Goal: Task Accomplishment & Management: Complete application form

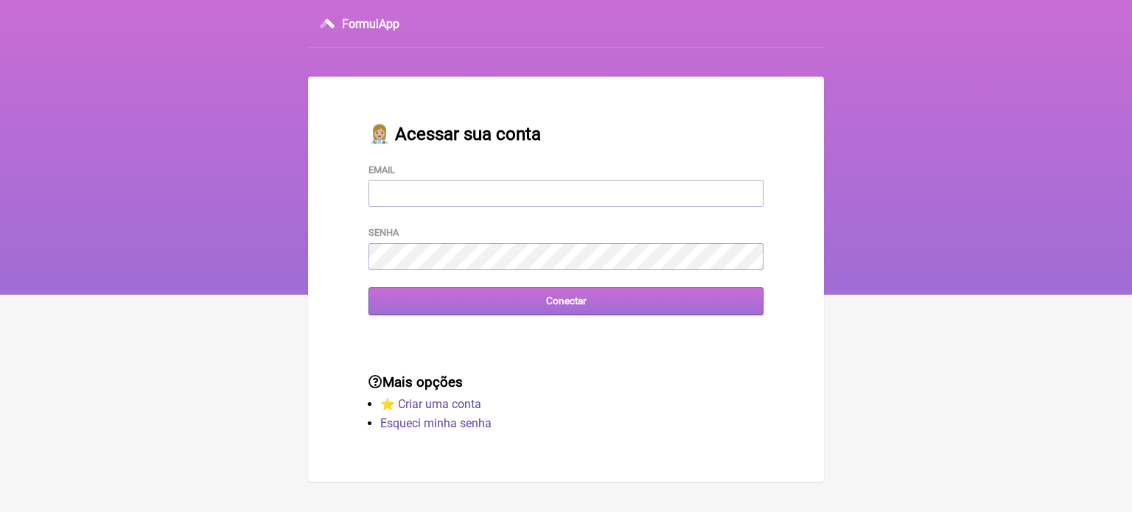
type input "[EMAIL_ADDRESS][DOMAIN_NAME]"
click at [551, 310] on input "Conectar" at bounding box center [566, 301] width 395 height 27
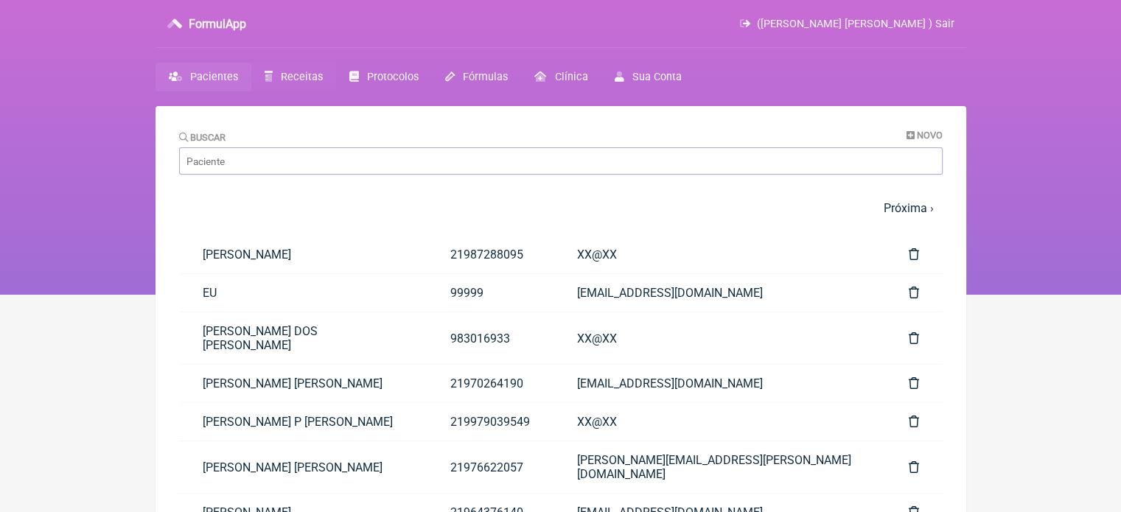
click at [299, 72] on span "Receitas" at bounding box center [302, 77] width 42 height 13
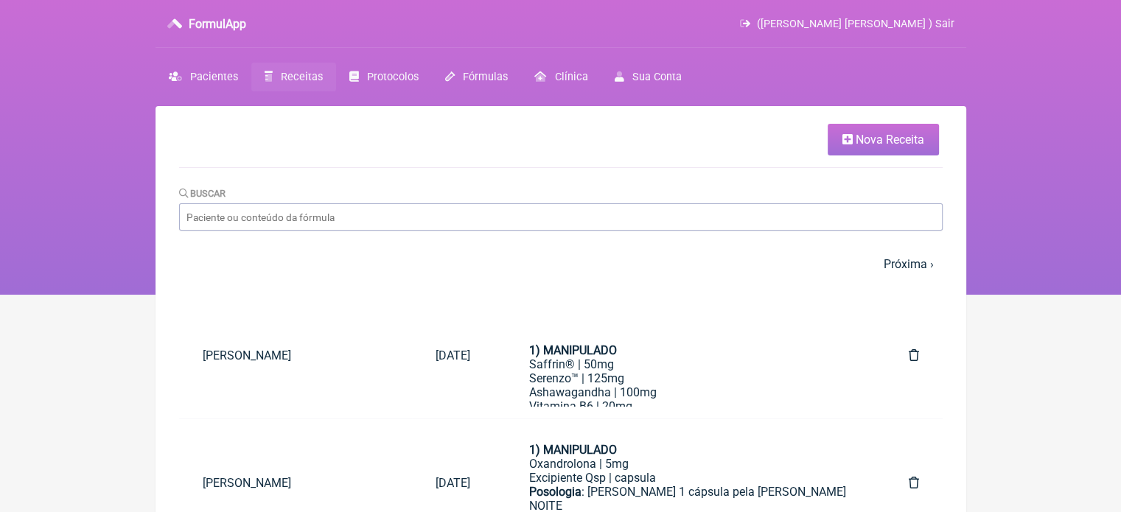
click at [852, 141] on link "Nova Receita" at bounding box center [883, 140] width 111 height 32
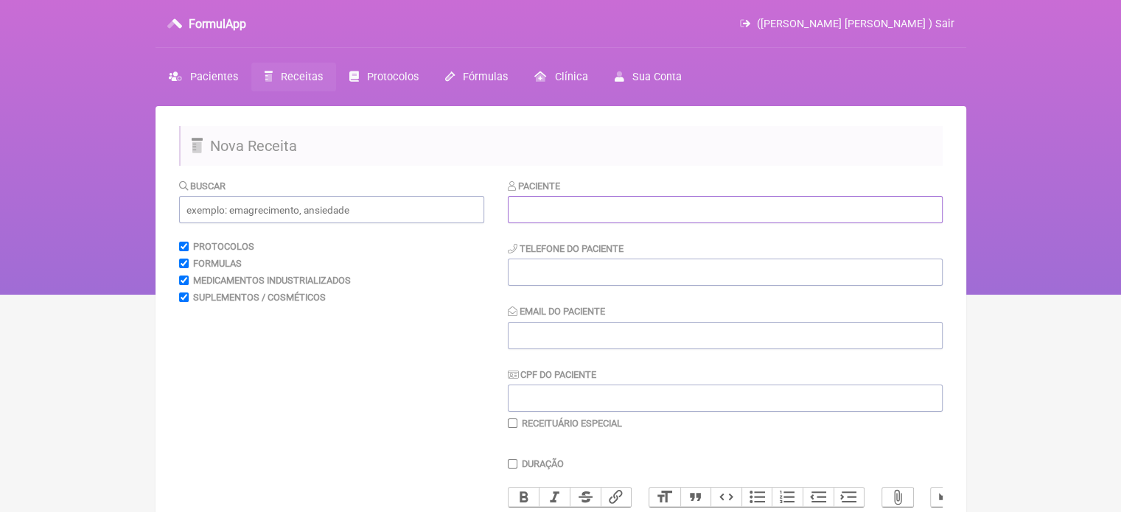
click at [581, 219] on input "text" at bounding box center [725, 209] width 435 height 27
paste input "DANIELA DECARO MARTINS DE SOUZA"
type input "DANIELA DECARO MARTINS DE SOUZA"
click at [526, 271] on input "tel" at bounding box center [725, 272] width 435 height 27
type input "21"
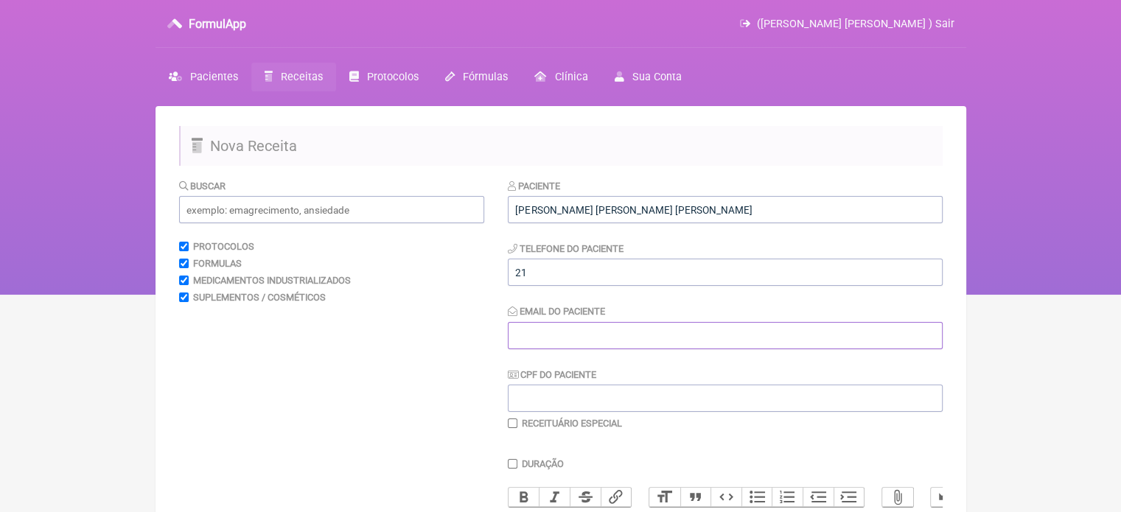
click at [549, 335] on input "Email do Paciente" at bounding box center [725, 335] width 435 height 27
type input "X@X"
click at [243, 213] on input "text" at bounding box center [331, 209] width 305 height 27
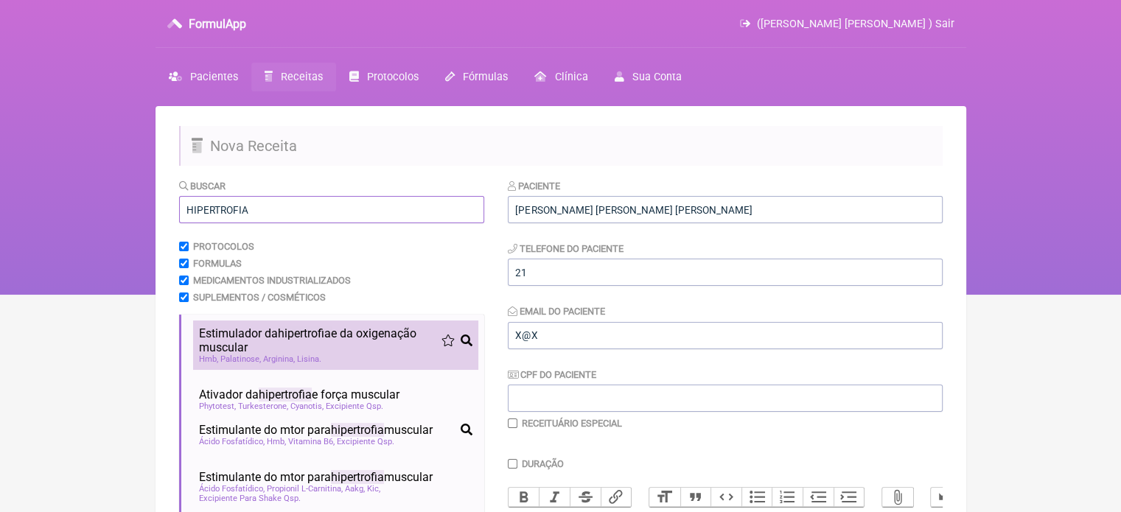
type input "HIPERTROFIA"
click at [289, 356] on li "Estimulador da hipertrofia e da oxigenação muscular hipertrofia pré-treino perf…" at bounding box center [335, 345] width 285 height 49
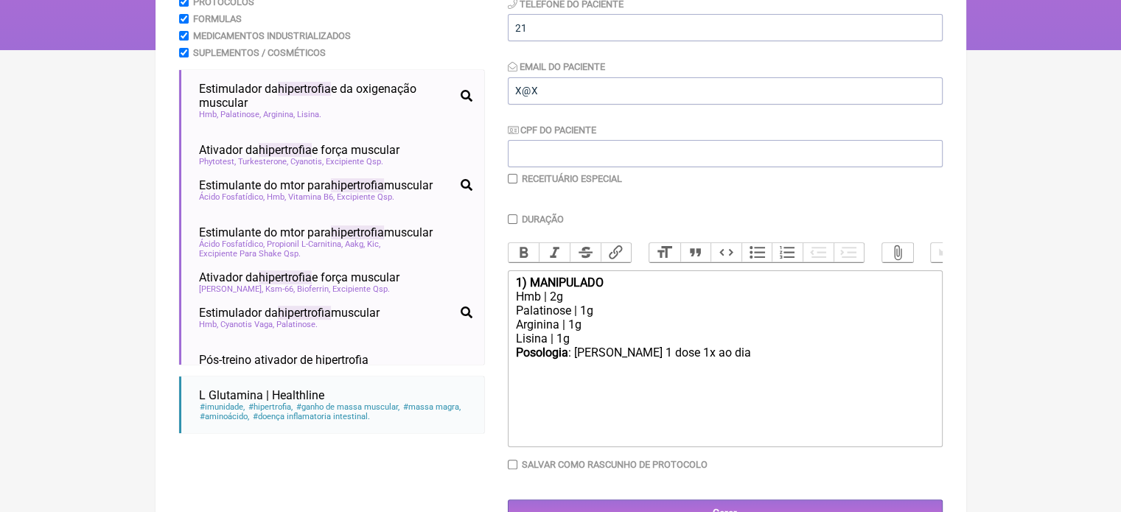
scroll to position [294, 0]
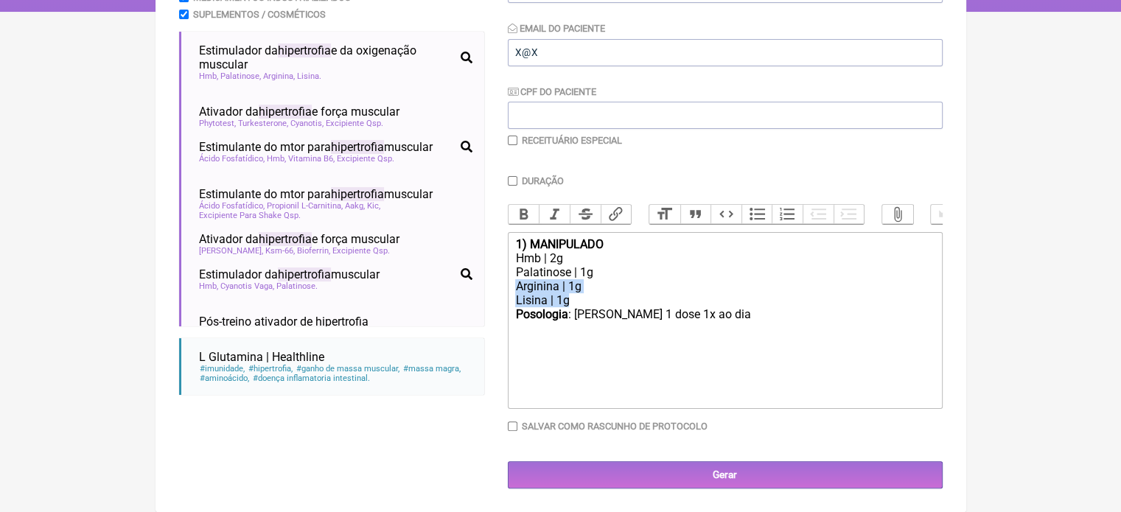
drag, startPoint x: 573, startPoint y: 303, endPoint x: 506, endPoint y: 290, distance: 68.4
click at [506, 290] on form "Buscar HIPERTROFIA Protocolos Formulas Medicamentos Industrializados Suplemento…" at bounding box center [561, 192] width 764 height 594
click at [703, 316] on div "Posologia : Tomar 1 dose 1x ao dia ㅤ" at bounding box center [724, 321] width 419 height 29
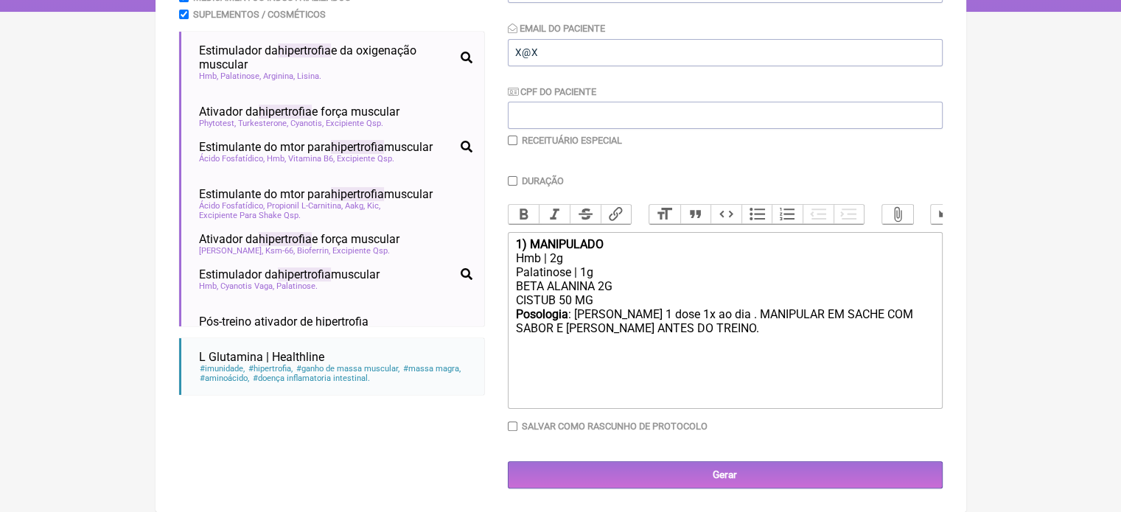
type trix-editor "<div><strong>1) MANIPULADO</strong></div><div>Hmb | 2g</div><div>Palatinose | 1…"
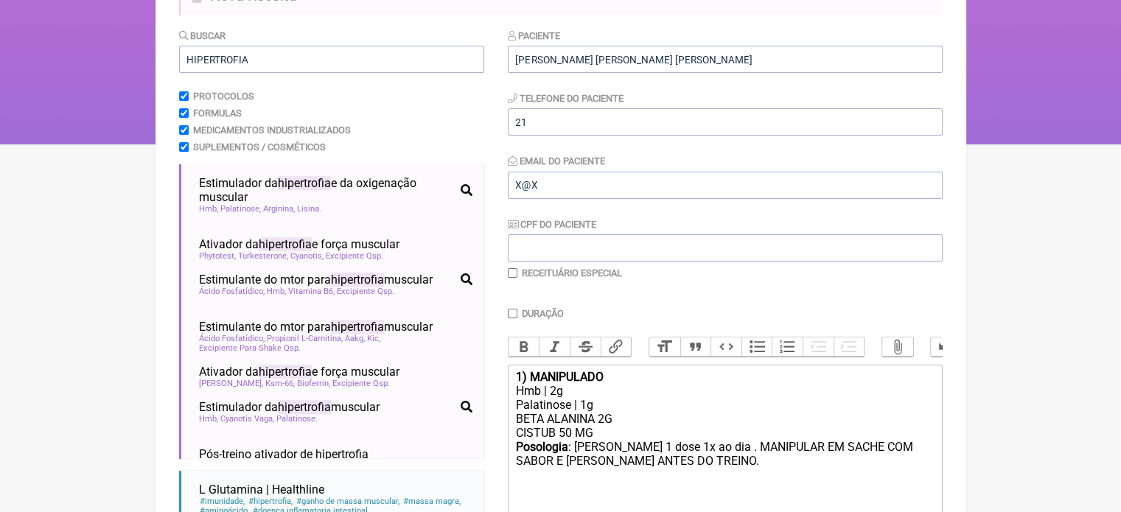
scroll to position [147, 0]
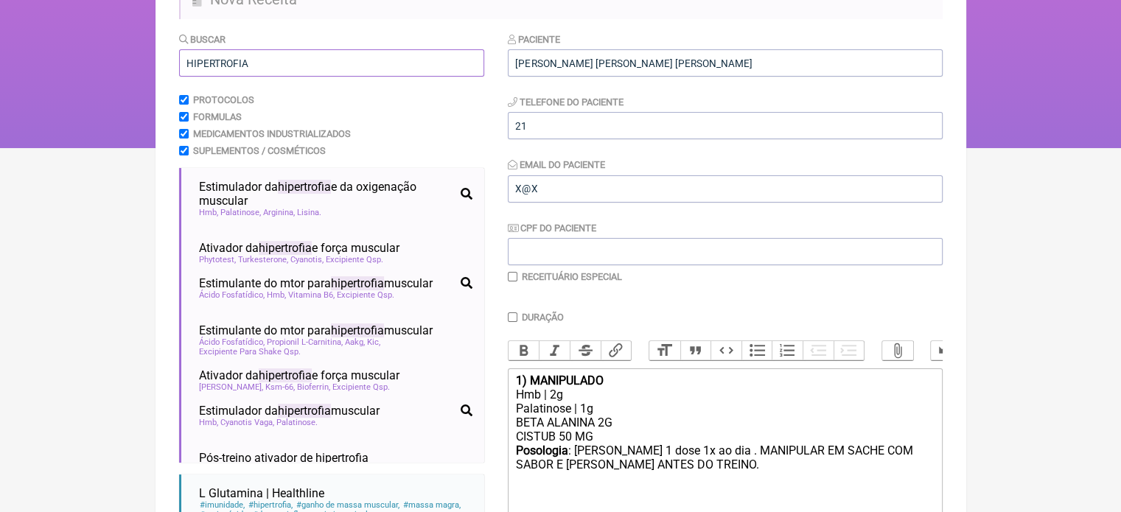
drag, startPoint x: 254, startPoint y: 63, endPoint x: 159, endPoint y: 72, distance: 94.8
click at [159, 72] on main "Nova Receita Buscar HIPERTROFIA Protocolos Formulas Medicamentos Industrializad…" at bounding box center [561, 303] width 811 height 689
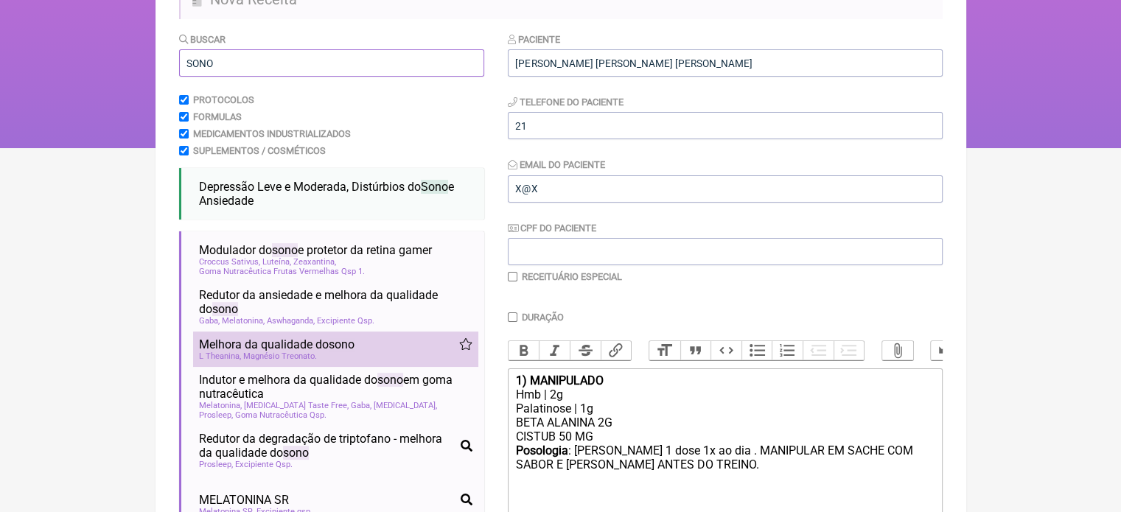
type input "SONO"
click at [327, 349] on span "Melhora da qualidade do sono" at bounding box center [277, 345] width 156 height 14
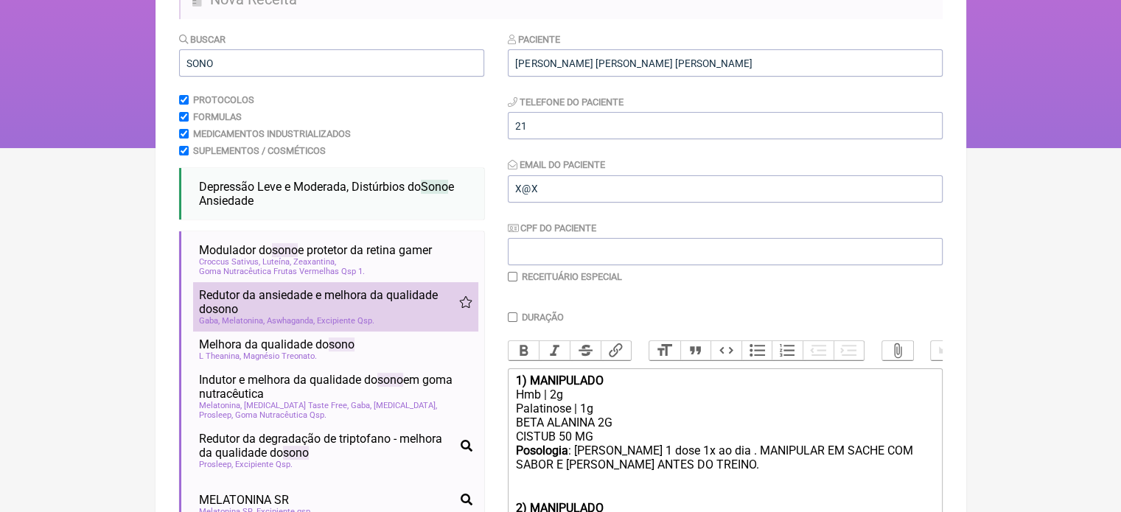
click at [256, 321] on span "Melatonina" at bounding box center [243, 321] width 43 height 10
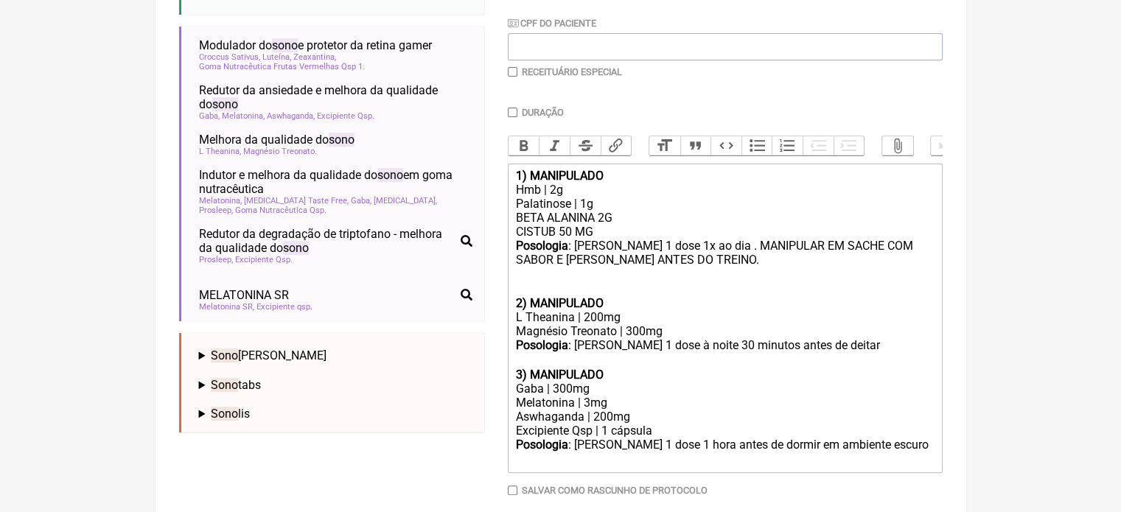
scroll to position [368, 0]
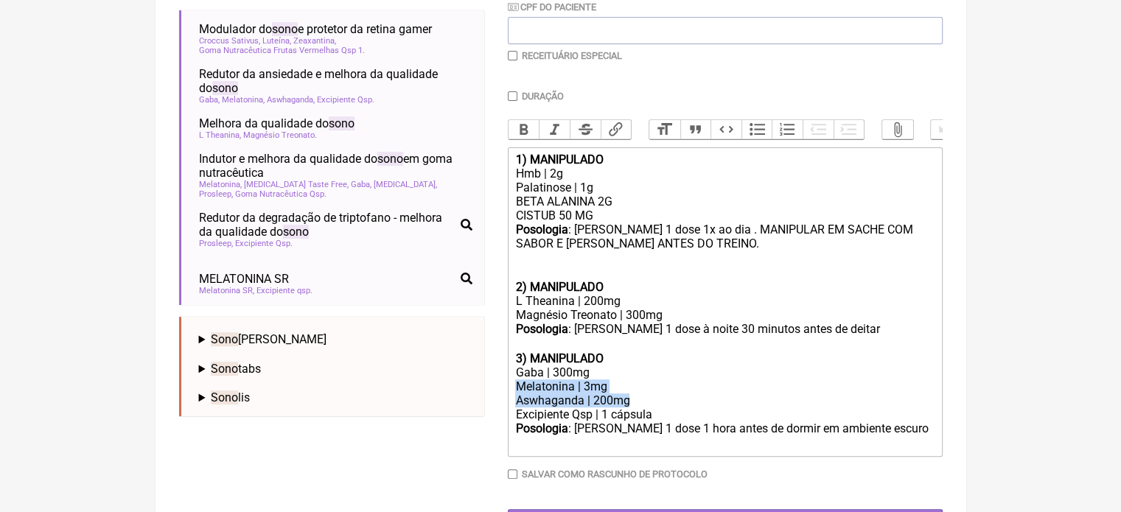
drag, startPoint x: 639, startPoint y: 417, endPoint x: 479, endPoint y: 397, distance: 161.2
click at [479, 397] on form "Buscar SONO Protocolos Formulas Medicamentos Industrializados Suplementos / Cos…" at bounding box center [561, 174] width 764 height 726
copy trix-editor "Melatonina | 3mg Aswhaganda | 200mg"
click at [675, 322] on div "Magnésio Treonato | 300mg" at bounding box center [724, 315] width 419 height 14
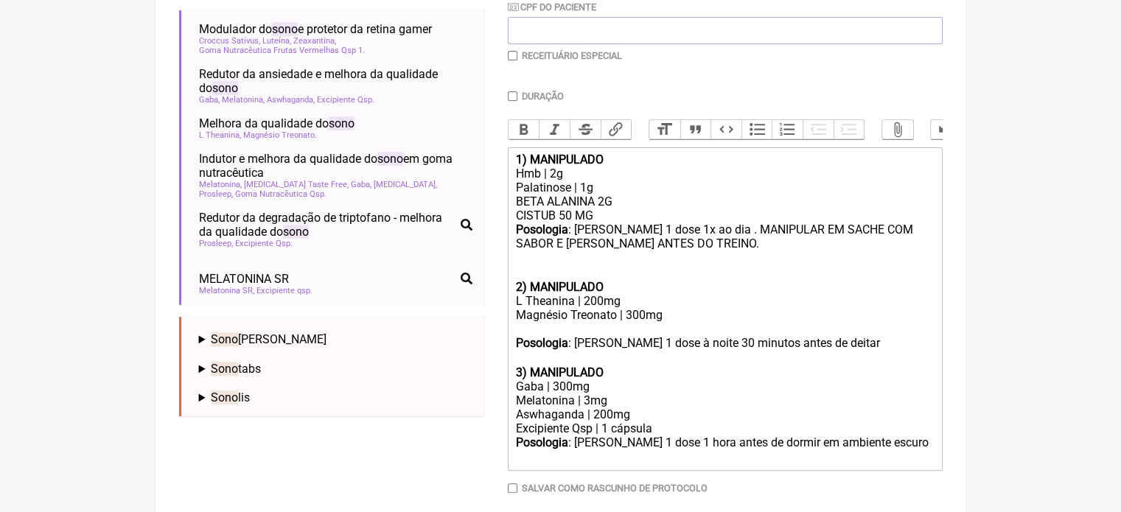
paste trix-editor "Melatonina | 3mg</div><div>Aswhaganda | 200mg"
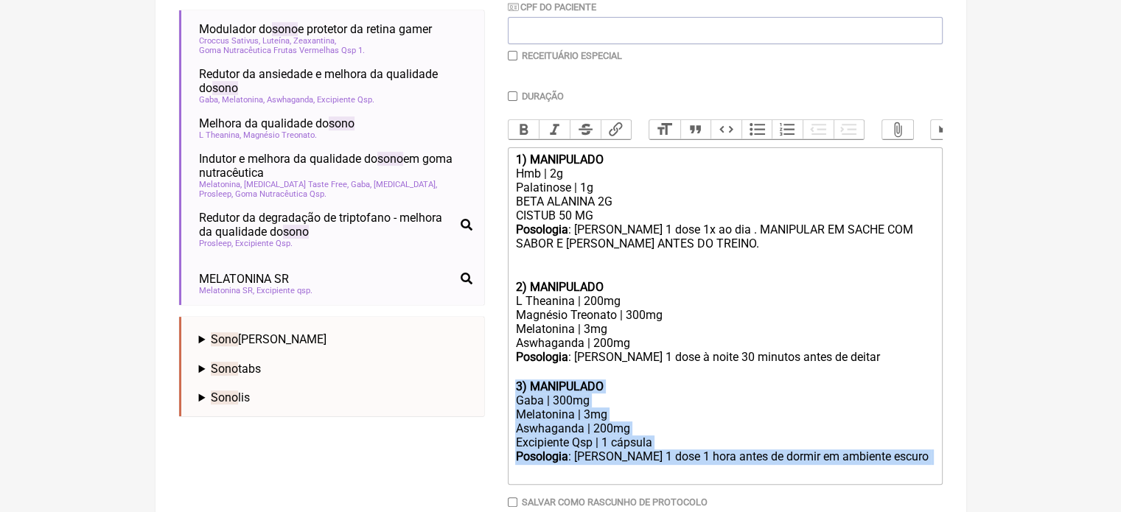
drag, startPoint x: 884, startPoint y: 481, endPoint x: 511, endPoint y: 401, distance: 381.4
click at [511, 401] on trix-editor "1) MANIPULADO Hmb | 2g Palatinose | 1g BETA ALANINA 2G CISTUB 50 MG Posologia :…" at bounding box center [725, 316] width 435 height 338
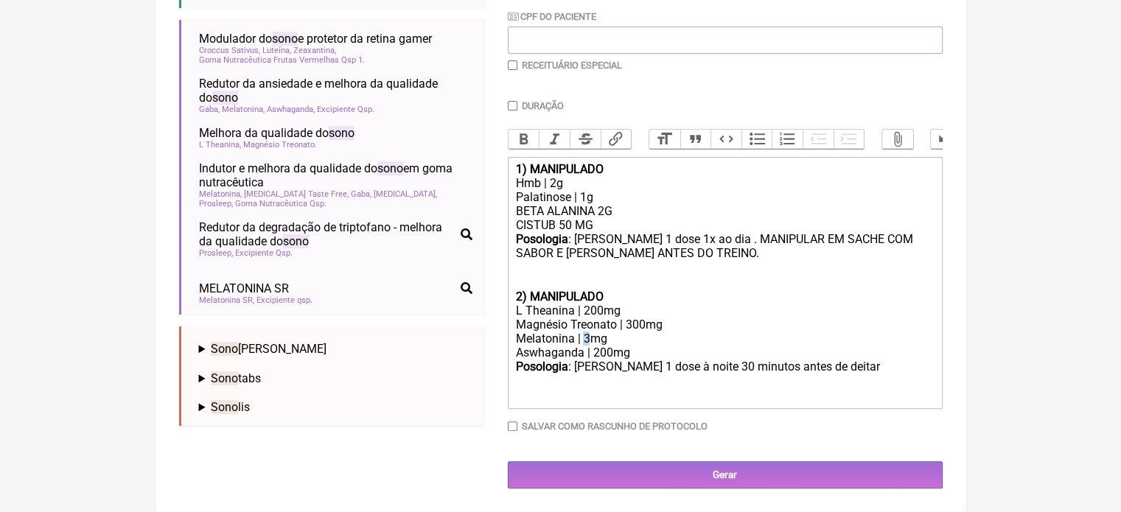
click at [587, 345] on div "Magnésio Treonato | 300mg Melatonina | 3mg" at bounding box center [724, 332] width 419 height 28
type trix-editor "<div><strong>1) MANIPULADO</strong></div><div>Hmb | 2g</div><div>Palatinose | 1…"
click at [515, 101] on input "Duração" at bounding box center [513, 106] width 10 height 10
checkbox input "true"
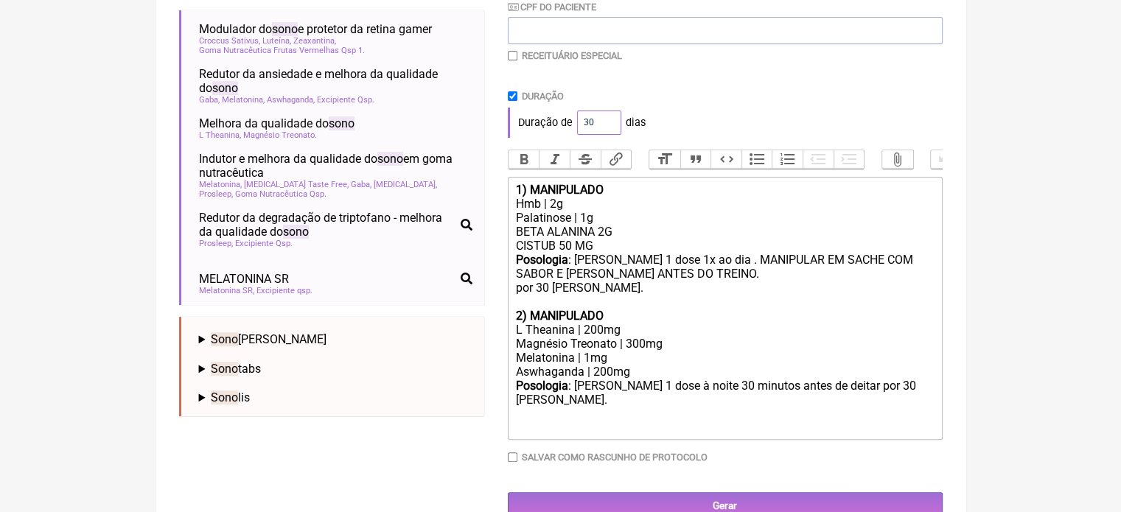
drag, startPoint x: 590, startPoint y: 122, endPoint x: 570, endPoint y: 124, distance: 20.0
click at [570, 124] on div "Duração de 30 dias" at bounding box center [725, 122] width 435 height 29
type input "60"
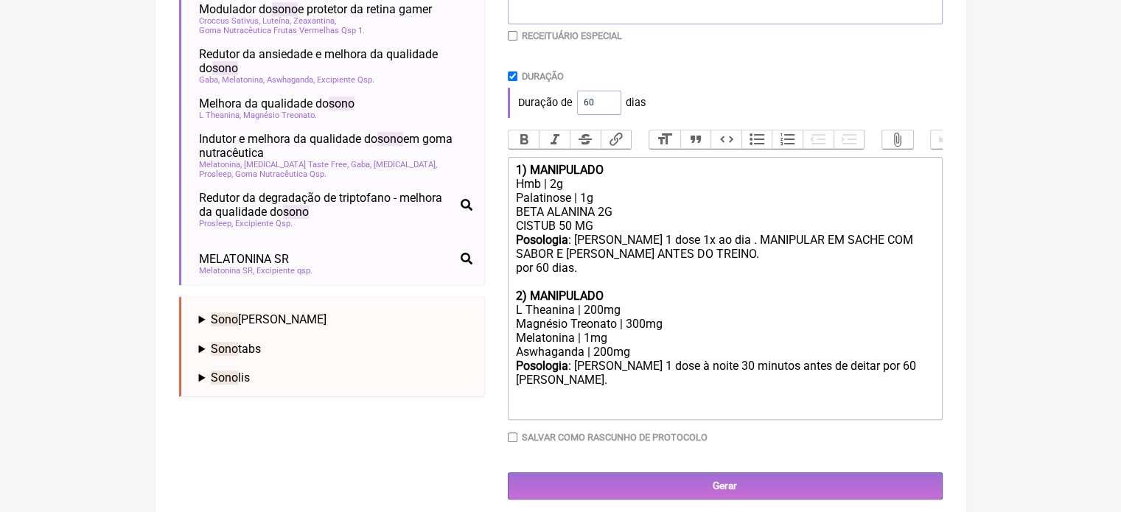
scroll to position [398, 0]
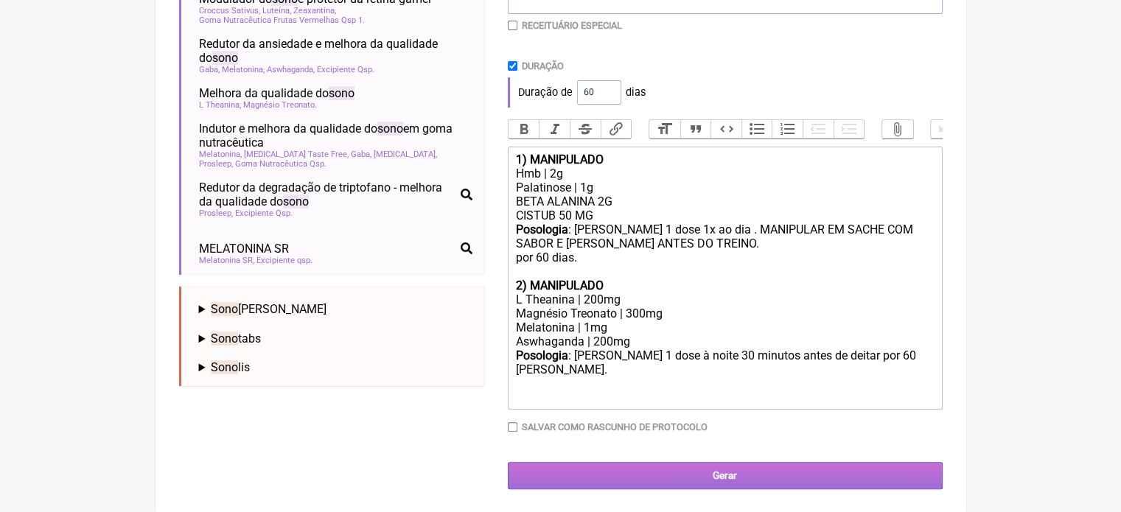
click at [689, 480] on input "Gerar" at bounding box center [725, 475] width 435 height 27
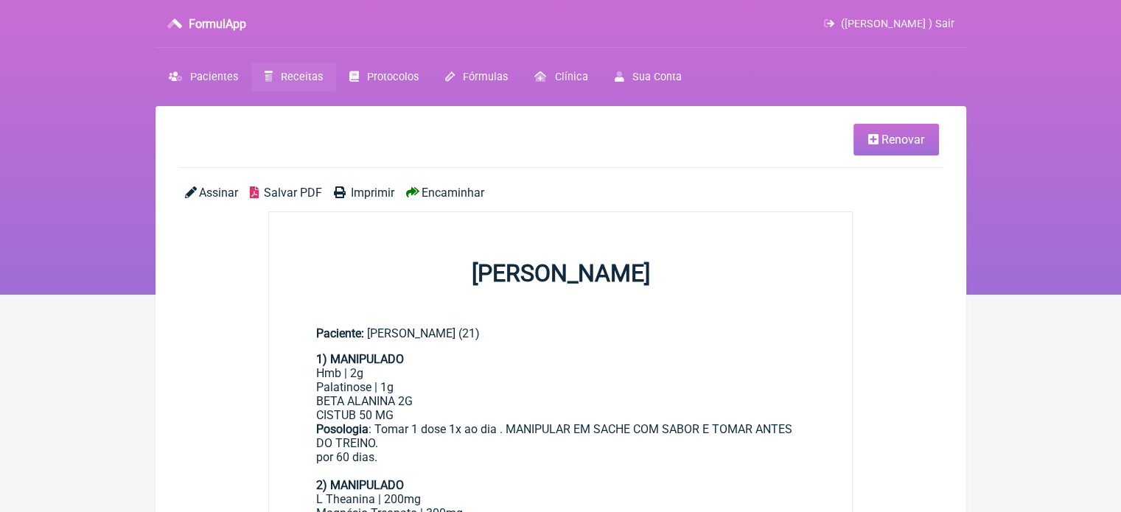
click at [346, 193] on link "Imprimir" at bounding box center [364, 193] width 60 height 14
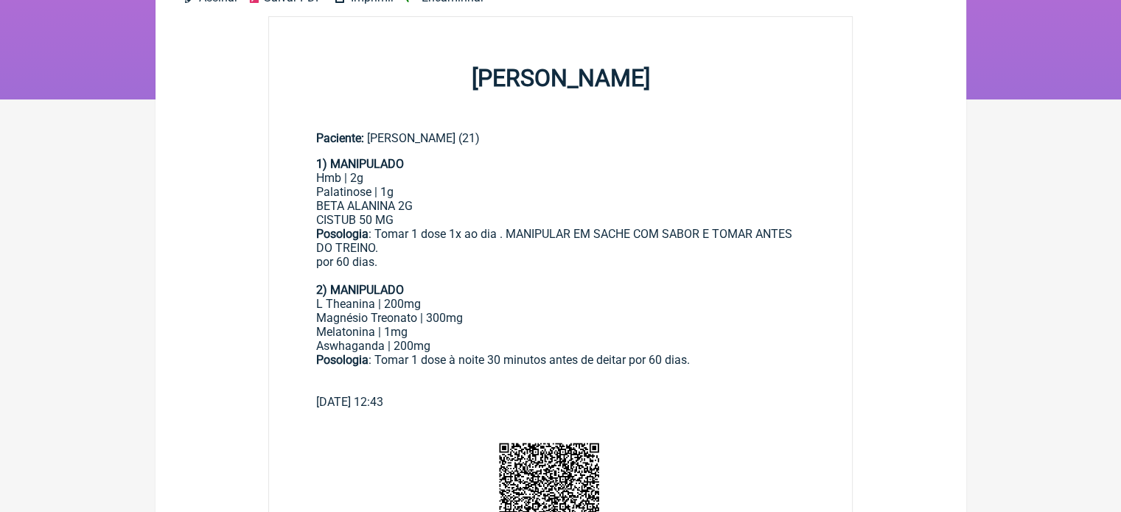
scroll to position [221, 0]
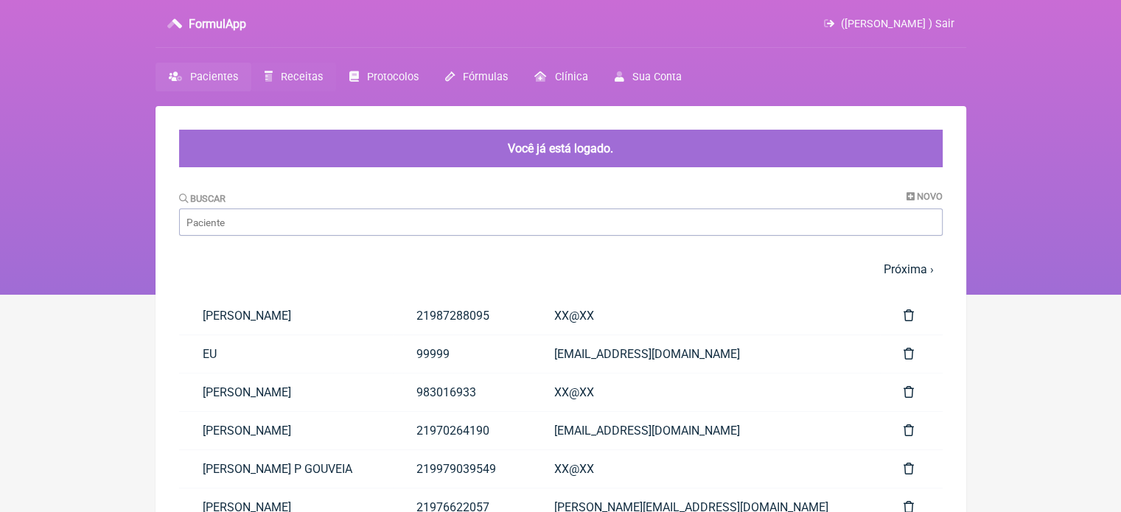
click at [288, 74] on span "Receitas" at bounding box center [302, 77] width 42 height 13
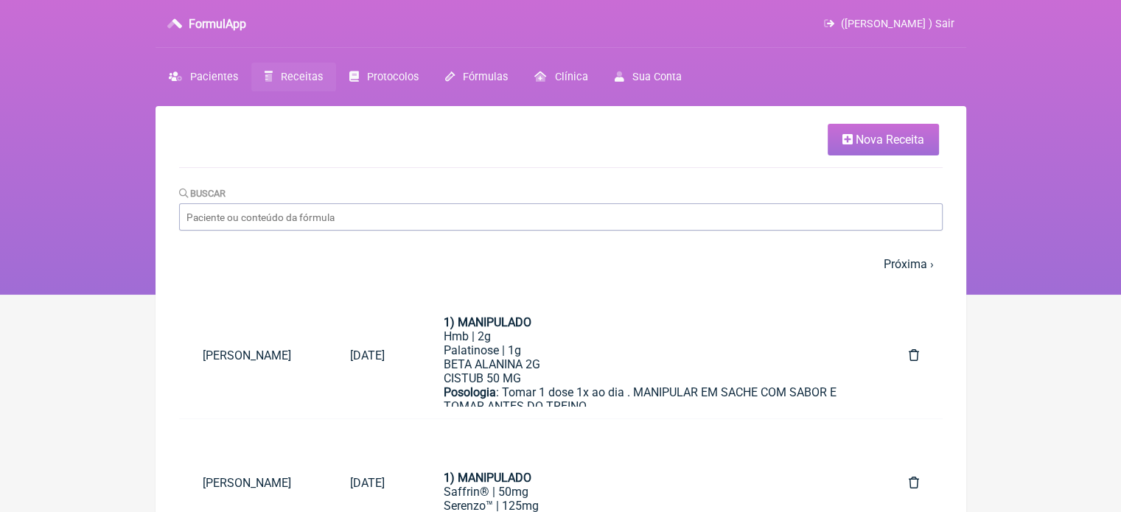
click at [849, 150] on link "Nova Receita" at bounding box center [883, 140] width 111 height 32
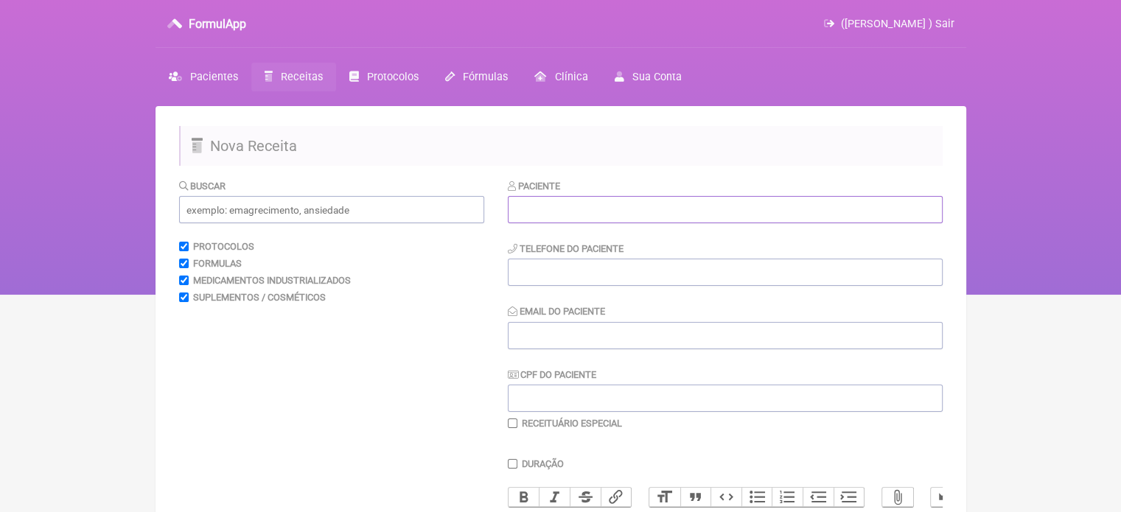
click at [577, 208] on input "text" at bounding box center [725, 209] width 435 height 27
paste input "PATRICIA MUNHOES BRIVILATI"
type input "PATRICIA MUNHOES BRIVILATI"
click at [360, 217] on input "text" at bounding box center [331, 209] width 305 height 27
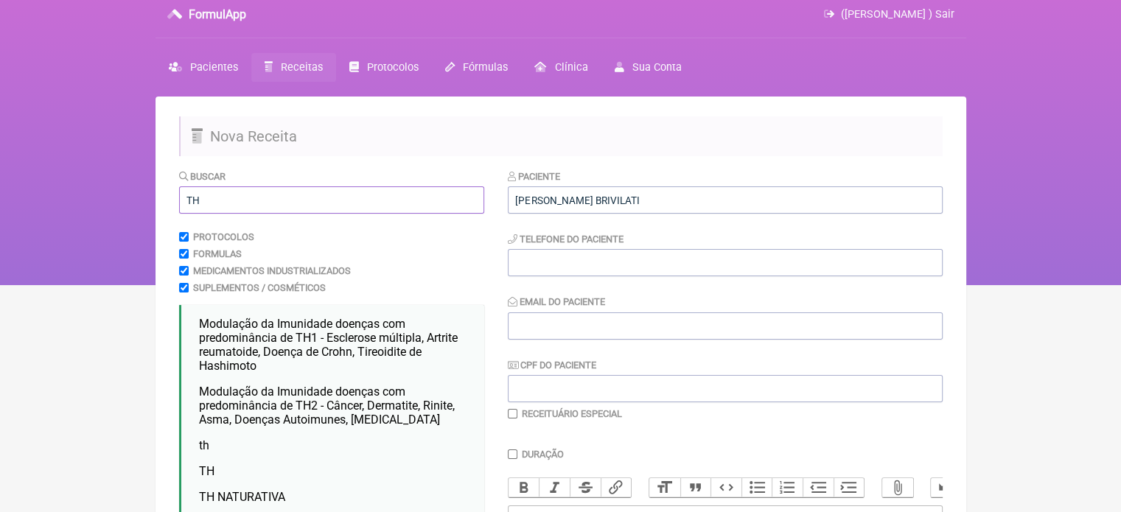
scroll to position [147, 0]
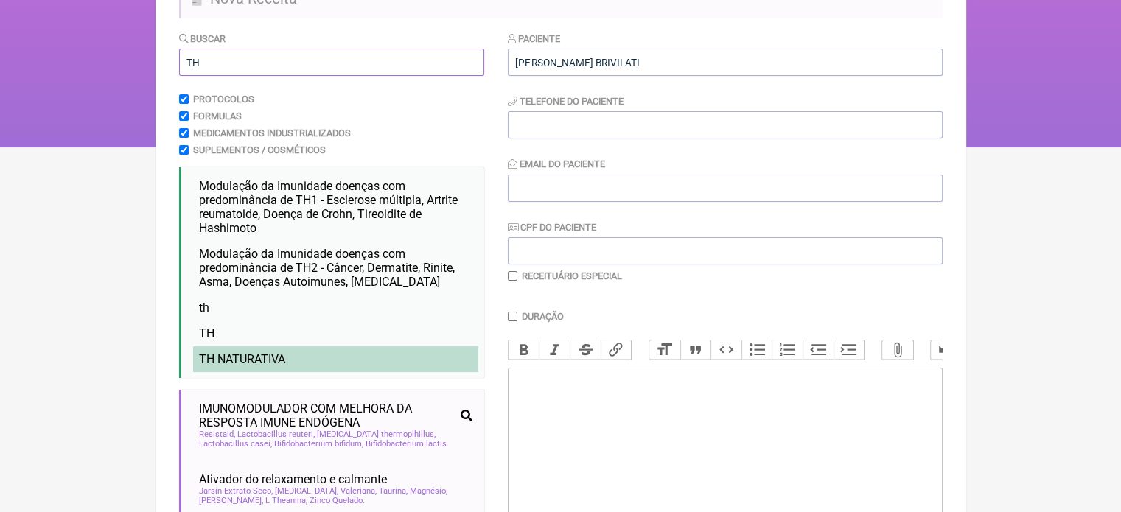
type input "TH"
click at [281, 358] on span "TH NATURATIVA" at bounding box center [242, 359] width 86 height 14
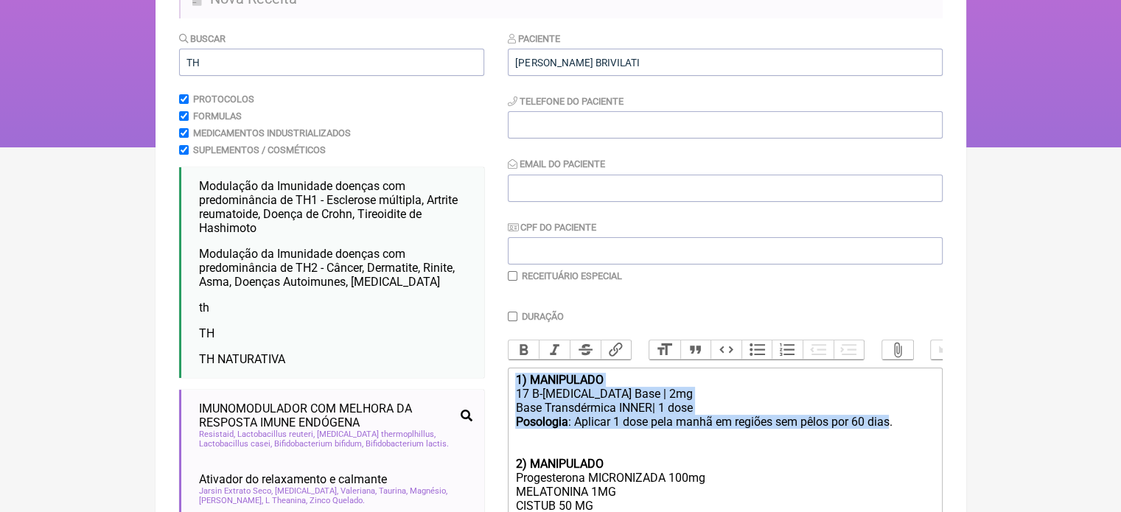
drag, startPoint x: 892, startPoint y: 439, endPoint x: 497, endPoint y: 387, distance: 398.6
click at [497, 387] on form "Buscar TH Protocolos Formulas Medicamentos Industrializados Suplementos / Cosmé…" at bounding box center [561, 493] width 764 height 924
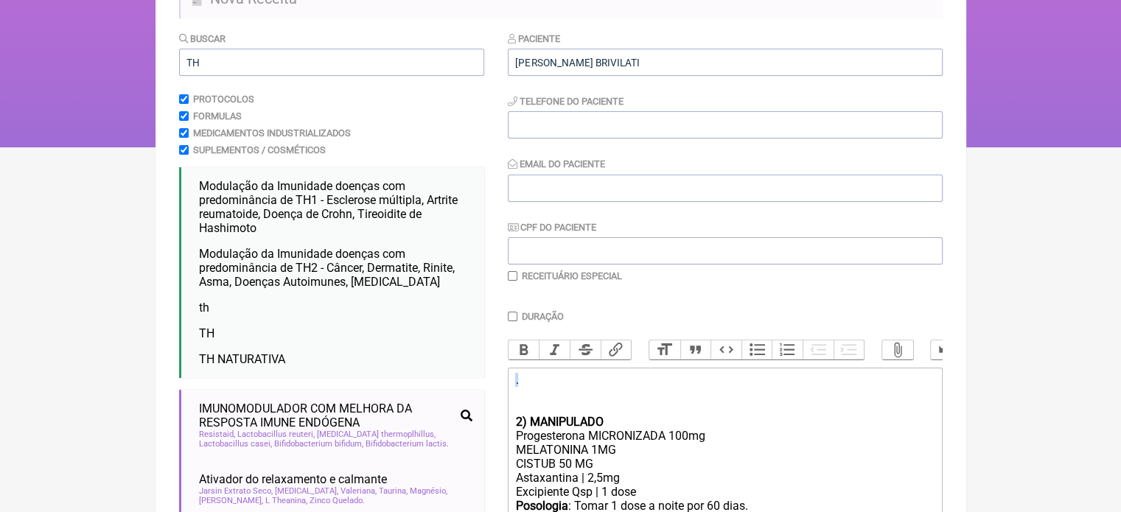
drag, startPoint x: 540, startPoint y: 394, endPoint x: 504, endPoint y: 390, distance: 36.4
click at [504, 390] on form "Buscar TH Protocolos Formulas Medicamentos Industrializados Suplementos / Cosmé…" at bounding box center [561, 493] width 764 height 924
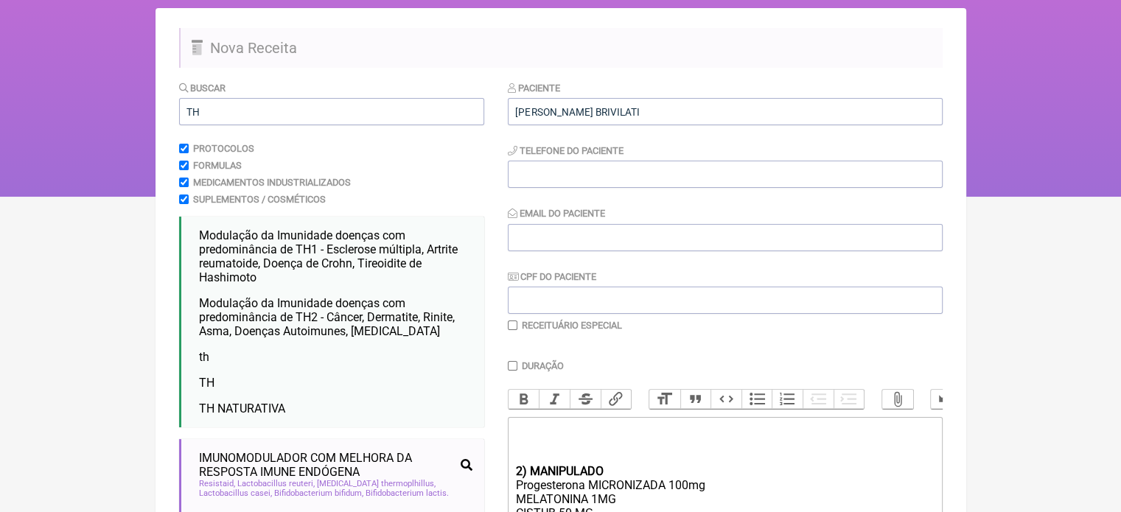
scroll to position [74, 0]
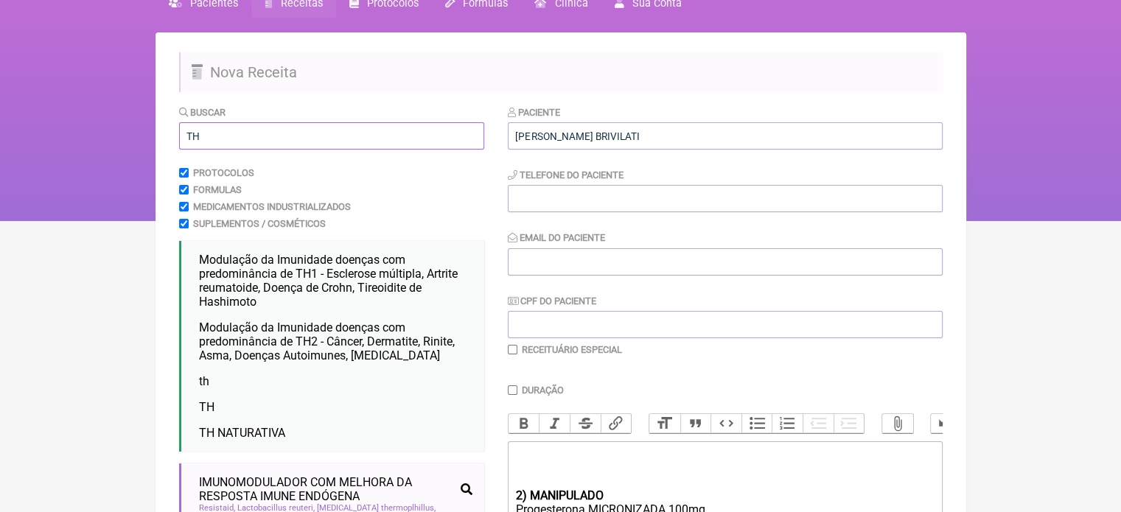
drag, startPoint x: 215, startPoint y: 143, endPoint x: 139, endPoint y: 139, distance: 76.8
click at [139, 139] on div "FormulApp (Flavio Caldas Caetano ) Sair Pacientes Receitas Protocolos Fórmulas …" at bounding box center [560, 73] width 1121 height 295
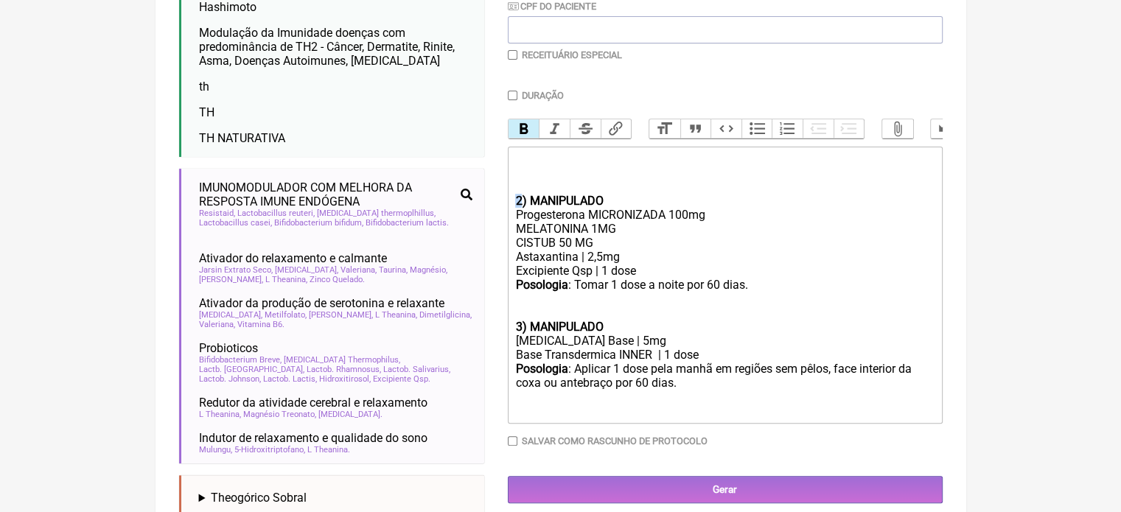
drag, startPoint x: 519, startPoint y: 212, endPoint x: 510, endPoint y: 212, distance: 8.8
click at [510, 212] on trix-editor "2) MANIPULADO Progesterona MICRONIZADA 100mg MELATONINA 1MG CISTUB 50 MG Astaxa…" at bounding box center [725, 285] width 435 height 277
click at [512, 339] on trix-editor "1) MANIPULADO Progesterona MICRONIZADA 100mg MELATONINA 1MG CISTUB 50 MG Astaxa…" at bounding box center [725, 285] width 435 height 277
type trix-editor "<div><br><br><br></div><div><strong>1) MANIPULADO</strong></div><div>Progestero…"
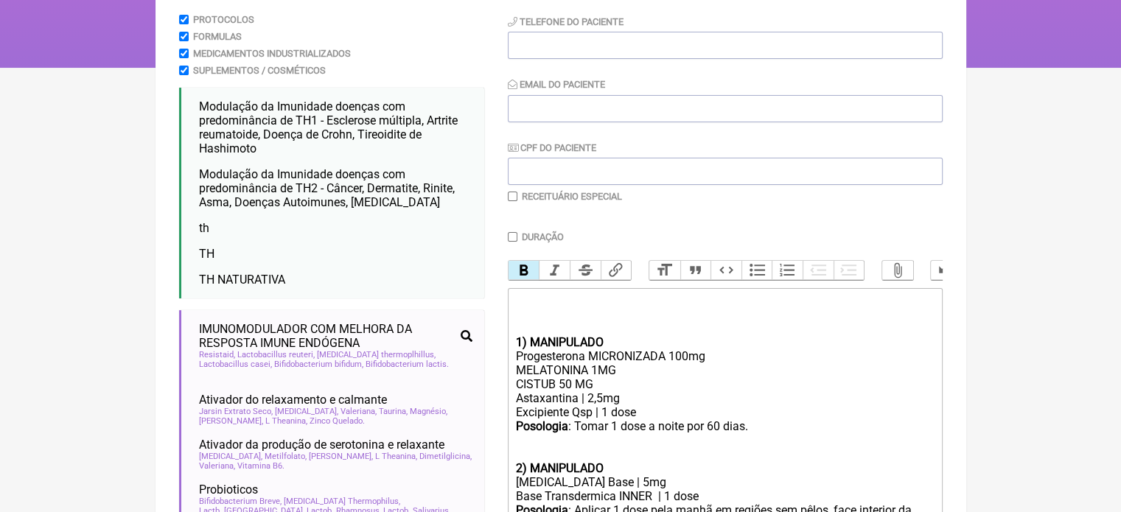
scroll to position [221, 0]
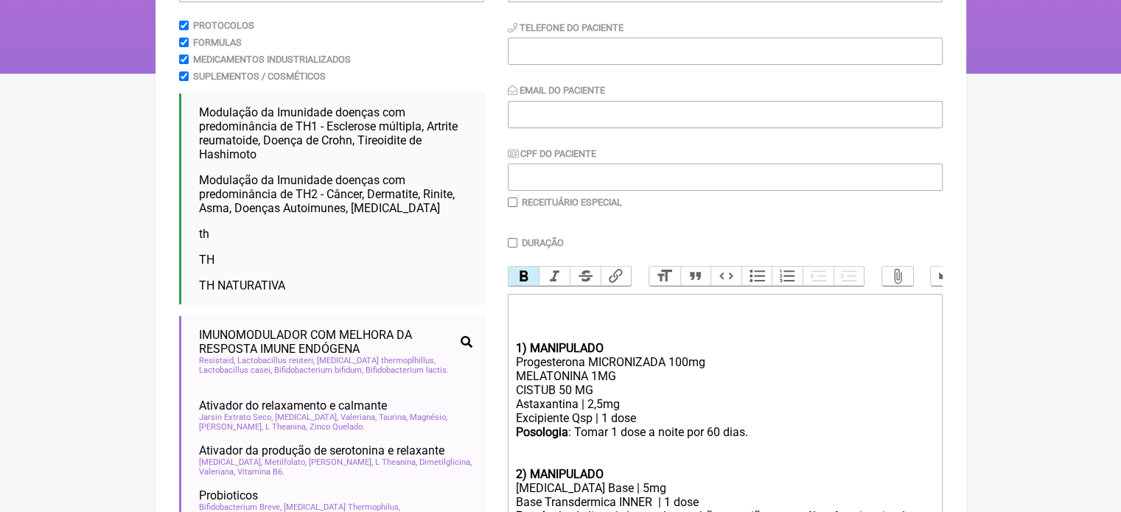
click at [516, 243] on input "Duração" at bounding box center [513, 243] width 10 height 10
checkbox input "true"
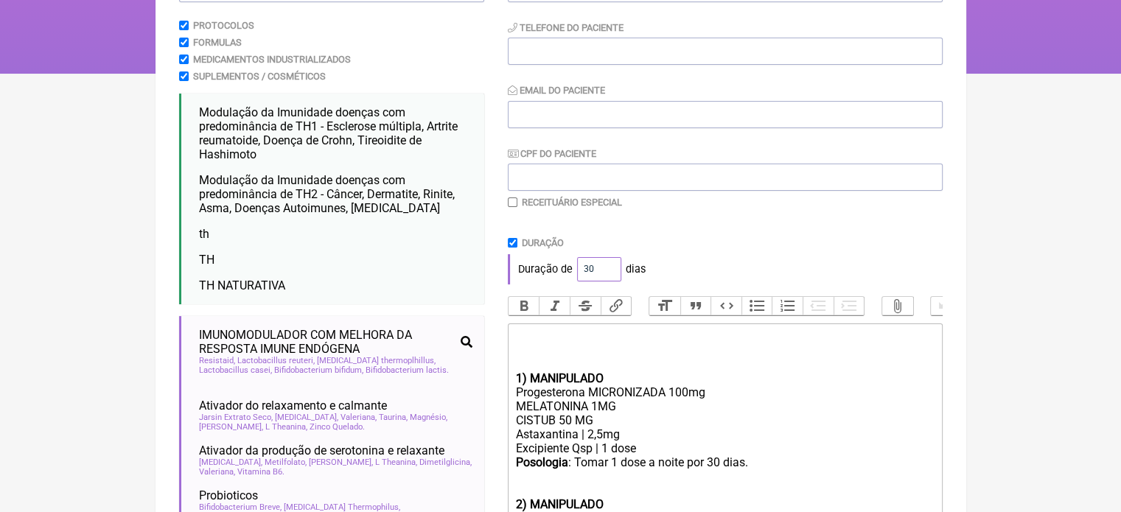
drag, startPoint x: 593, startPoint y: 268, endPoint x: 547, endPoint y: 273, distance: 46.7
click at [551, 272] on div "Duração de 30 dias" at bounding box center [725, 268] width 435 height 29
type input "60"
click at [678, 243] on div "Duração" at bounding box center [725, 242] width 435 height 11
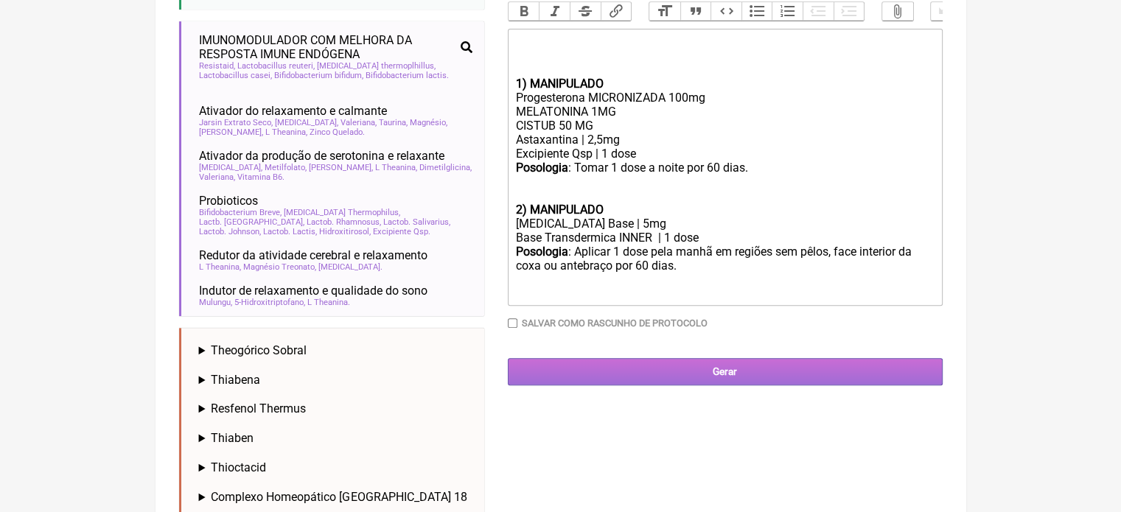
click at [654, 379] on input "Gerar" at bounding box center [725, 371] width 435 height 27
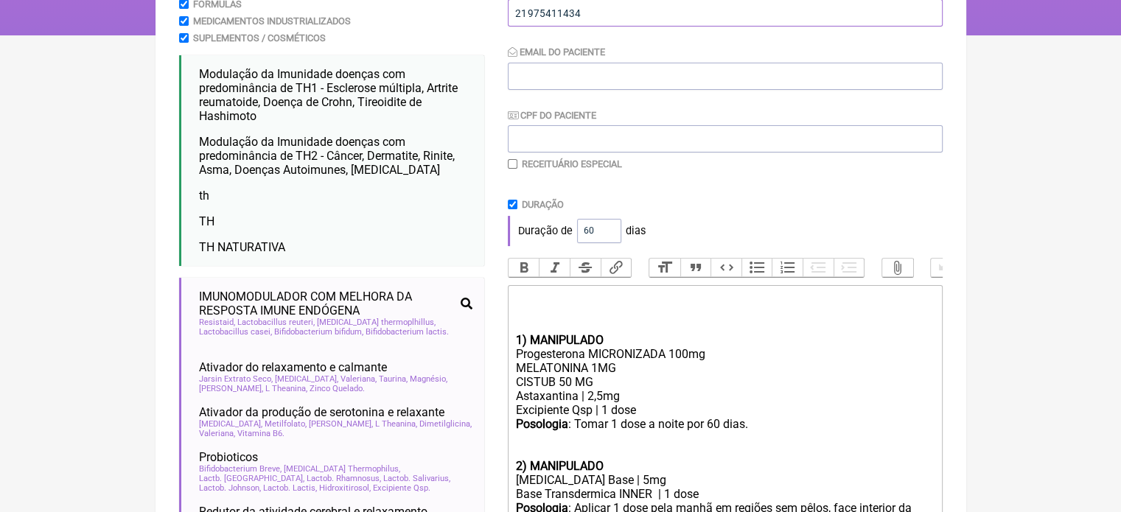
type input "21975411434"
click at [629, 75] on input "Email do Paciente" at bounding box center [725, 76] width 435 height 27
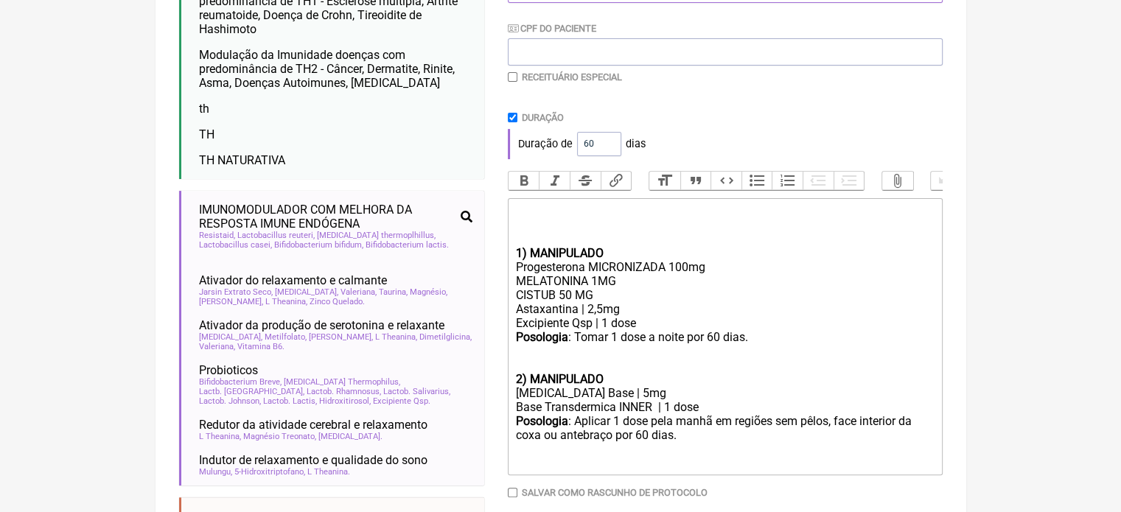
scroll to position [554, 0]
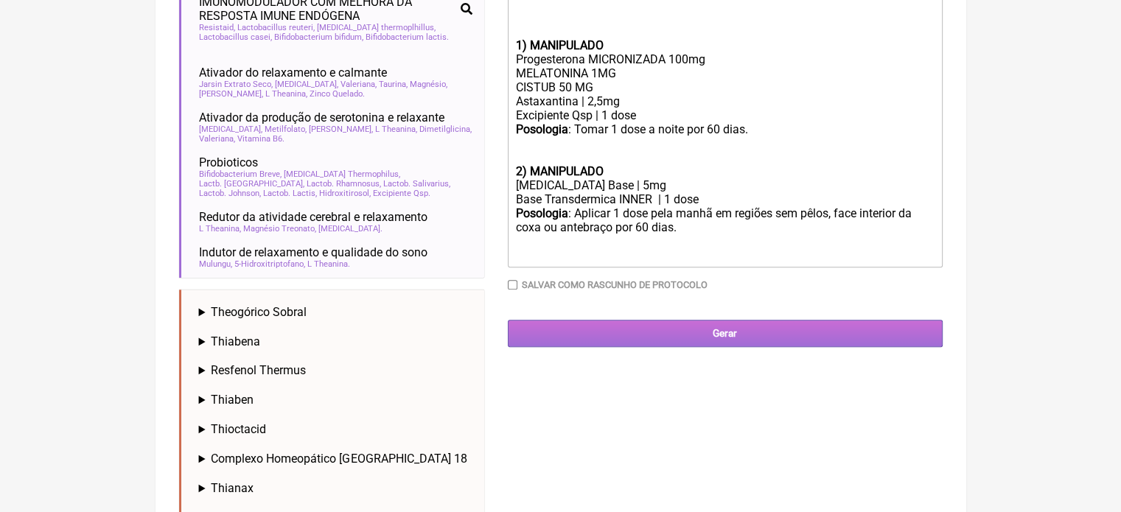
type input "X@X"
click at [711, 338] on input "Gerar" at bounding box center [725, 333] width 435 height 27
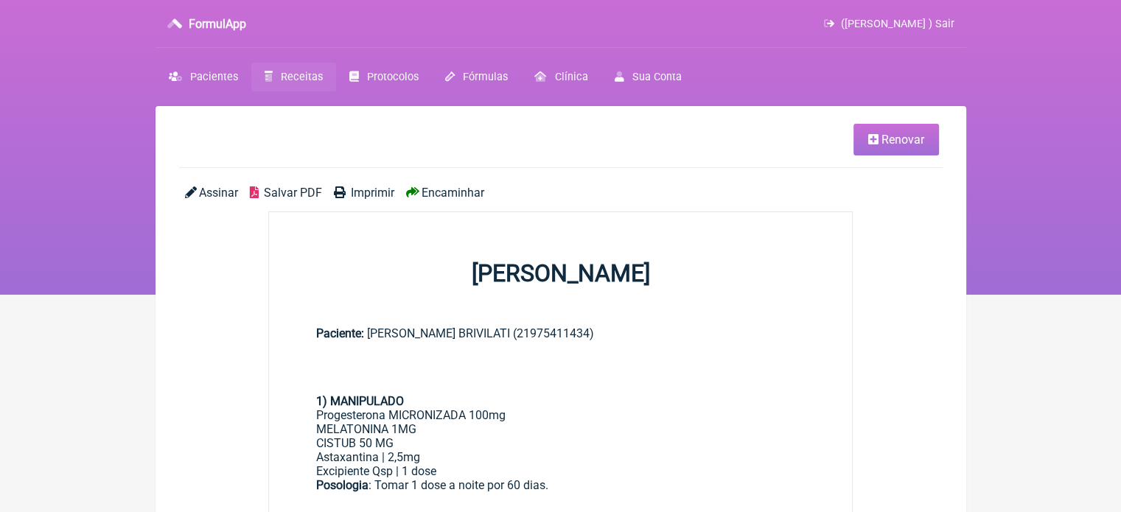
click at [291, 77] on span "Receitas" at bounding box center [302, 77] width 42 height 13
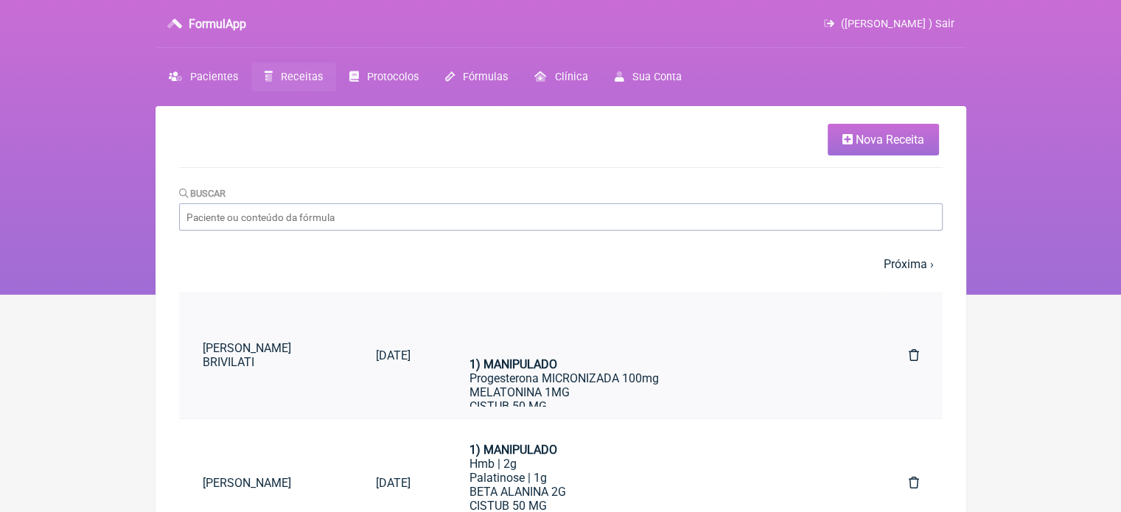
click at [557, 365] on strong "1) MANIPULADO" at bounding box center [514, 365] width 88 height 14
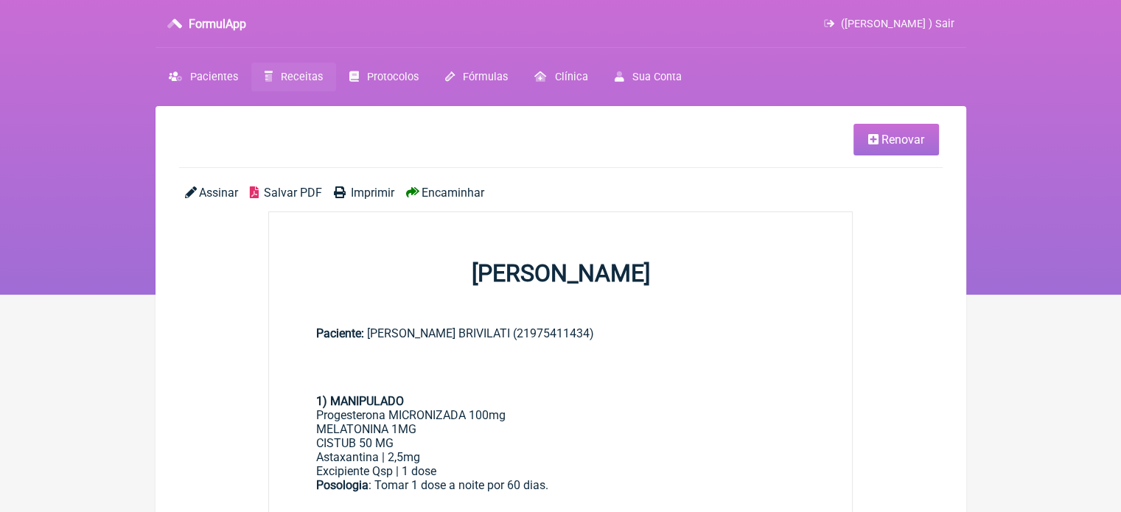
click at [376, 189] on span "Imprimir" at bounding box center [372, 193] width 43 height 14
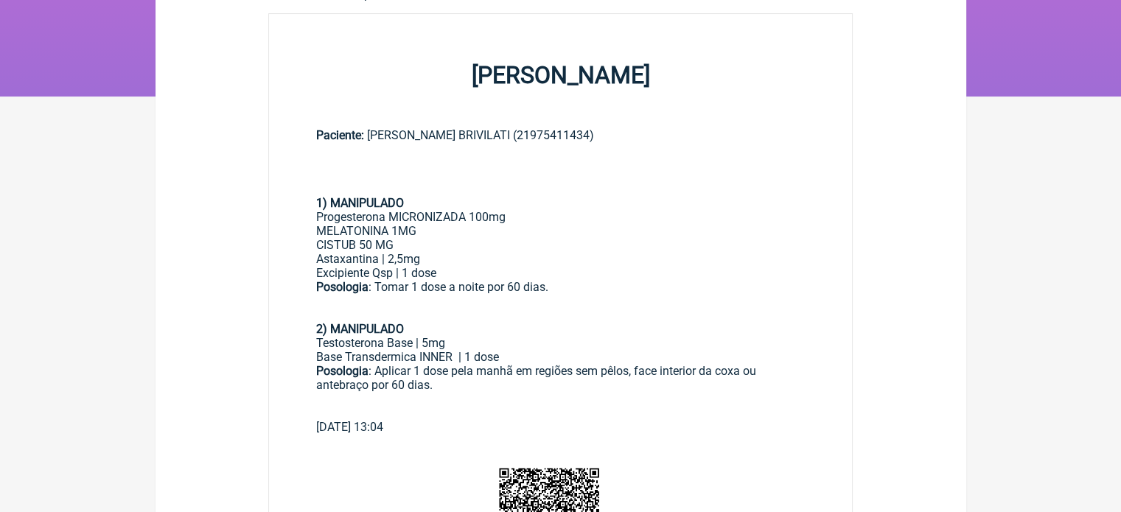
scroll to position [221, 0]
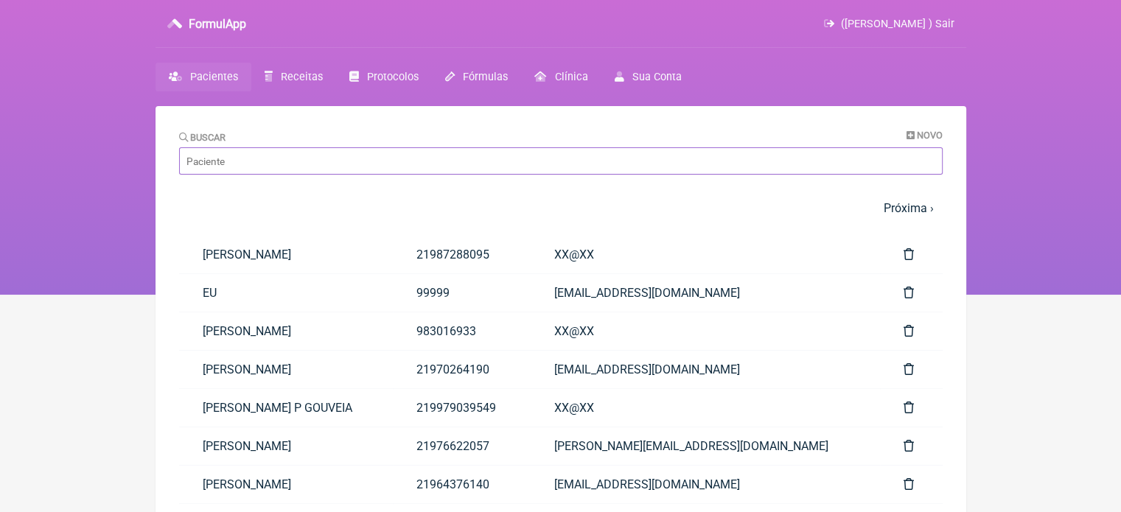
click at [242, 172] on input "Buscar" at bounding box center [561, 160] width 764 height 27
paste input "[PERSON_NAME]"
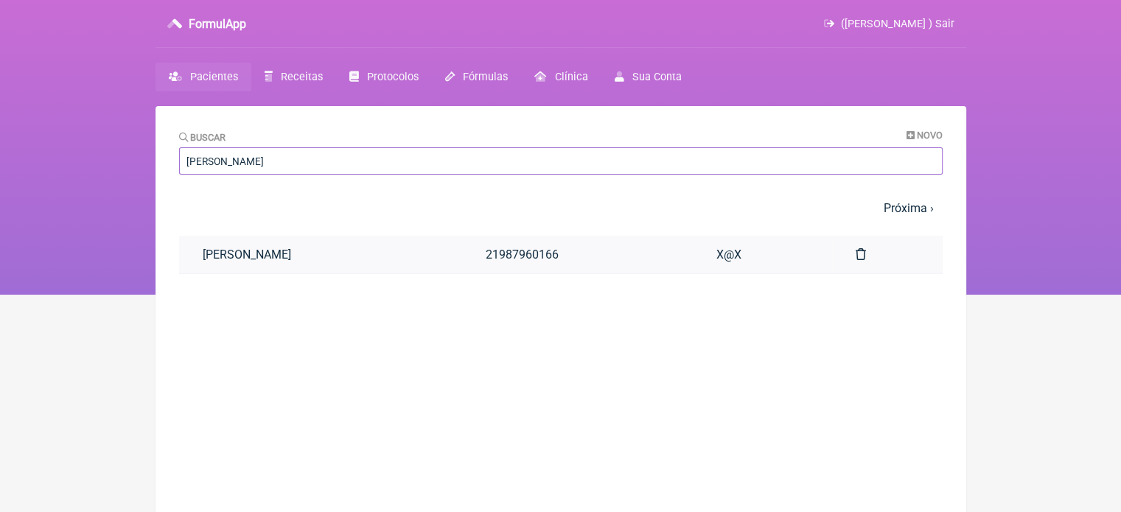
type input "[PERSON_NAME]"
click at [328, 262] on link "[PERSON_NAME]" at bounding box center [320, 255] width 283 height 38
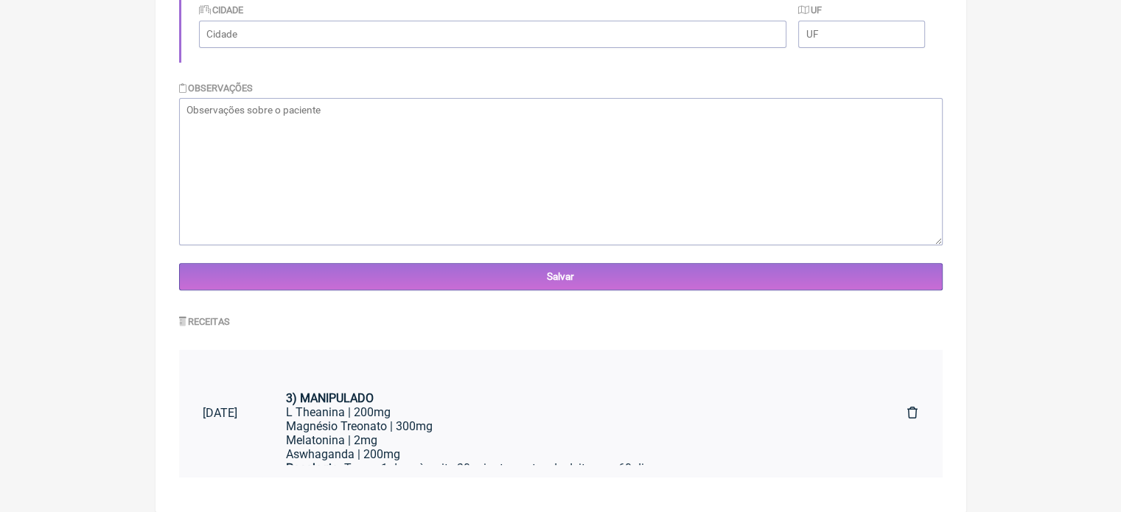
scroll to position [204, 0]
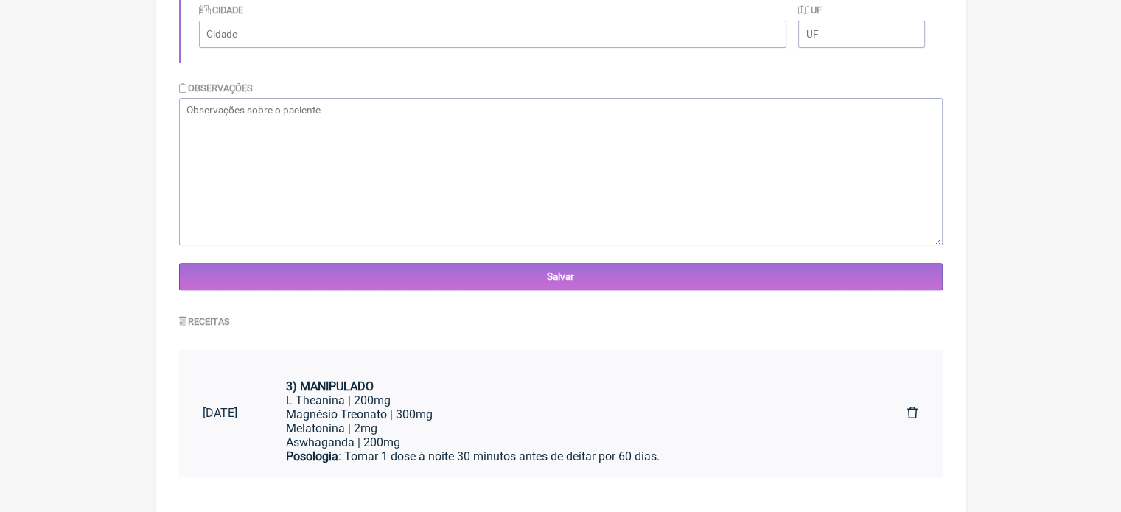
click at [506, 428] on div "Magnésio Treonato | 300mg Melatonina | 2mg" at bounding box center [573, 422] width 574 height 28
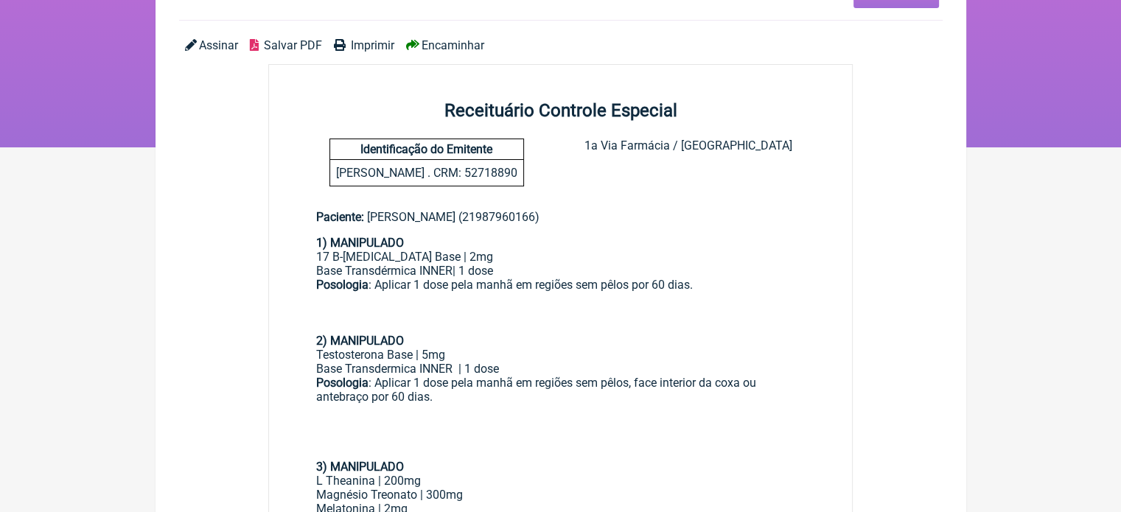
scroll to position [74, 0]
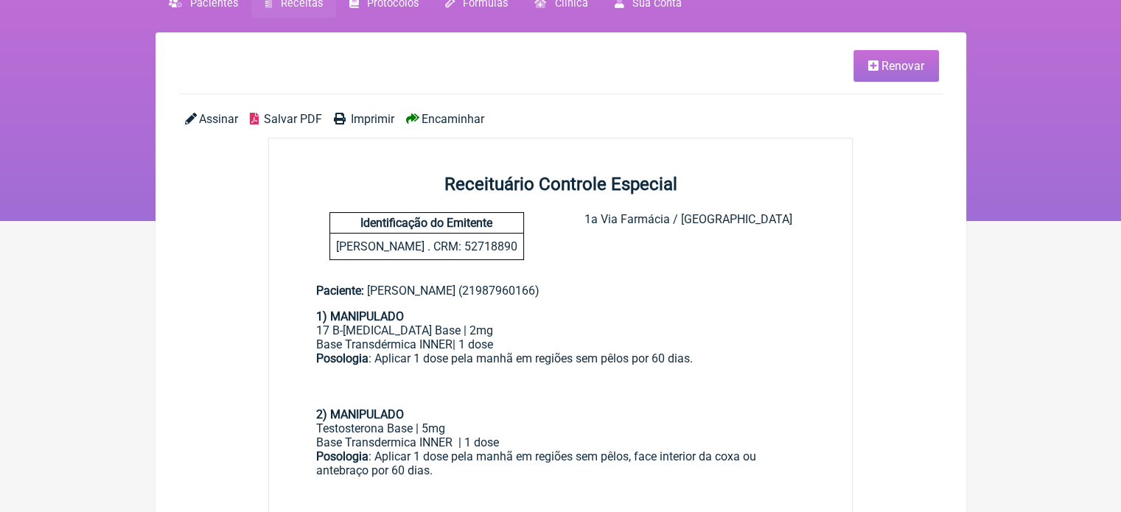
click at [900, 77] on link "Renovar" at bounding box center [897, 66] width 86 height 32
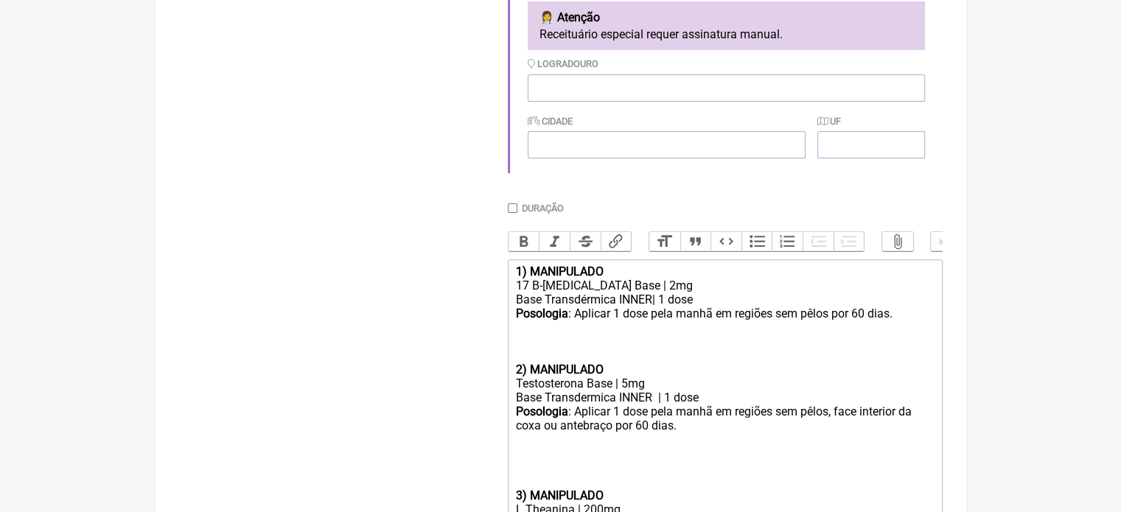
scroll to position [590, 0]
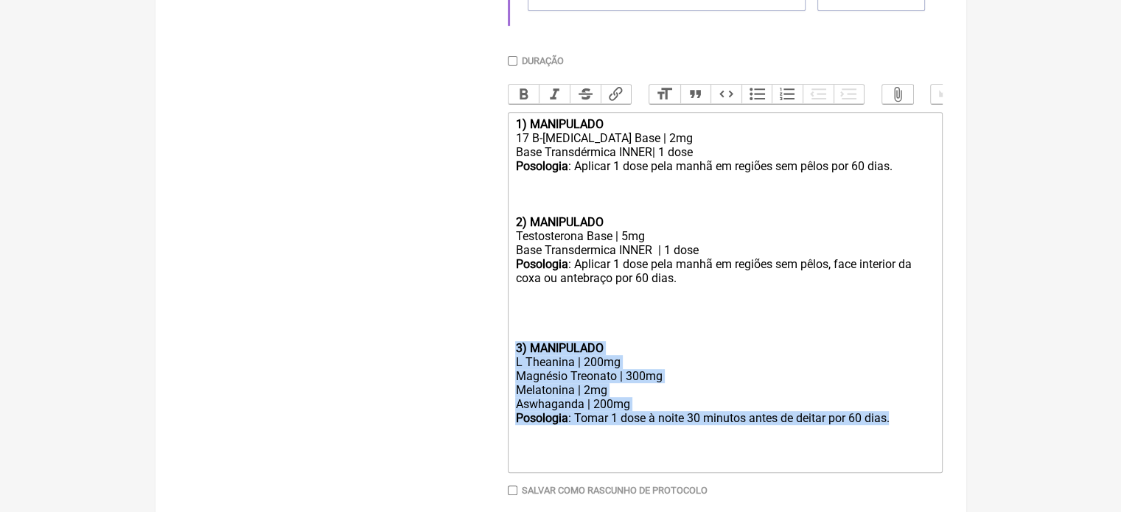
drag, startPoint x: 899, startPoint y: 434, endPoint x: 516, endPoint y: 360, distance: 390.4
click at [516, 360] on trix-editor "1) MANIPULADO 17 B-Estradiol Base | 2mg Base Transdérmica INNER| 1 dose Posolog…" at bounding box center [725, 292] width 435 height 361
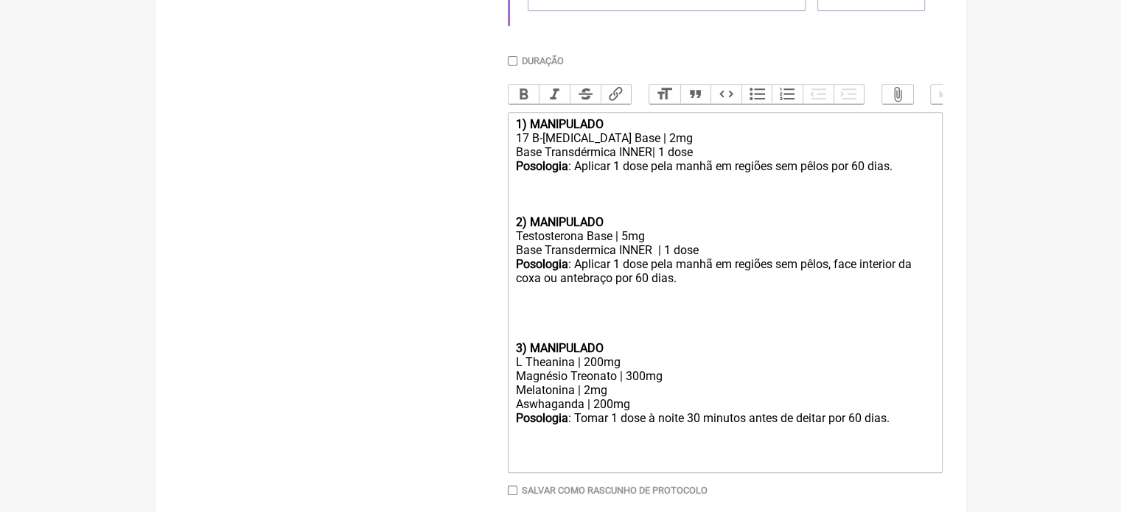
type trix-editor "<div><strong>1) MANIPULADO</strong></div><div>17 B-[MEDICAL_DATA] Base | 2mg</d…"
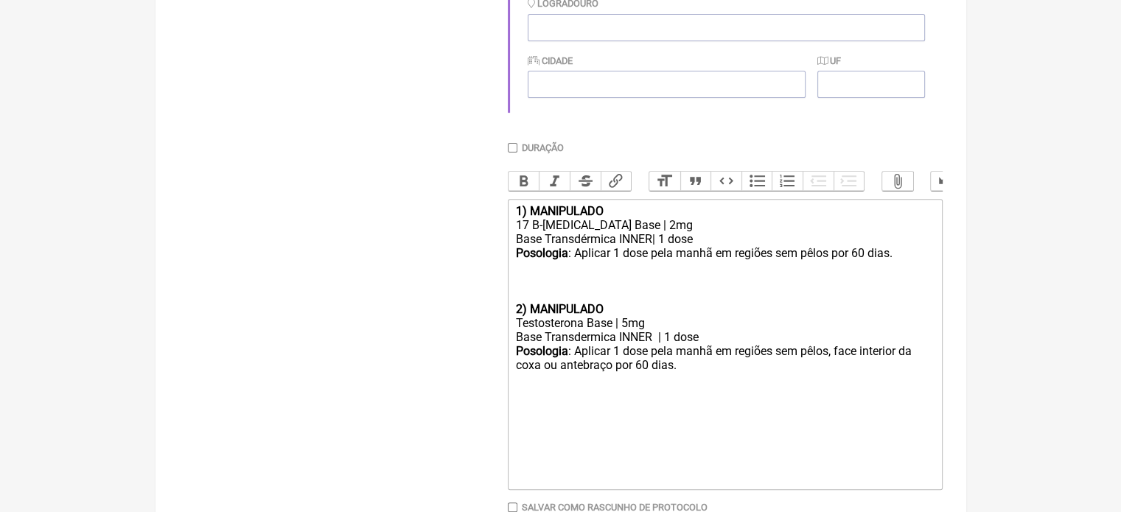
scroll to position [599, 0]
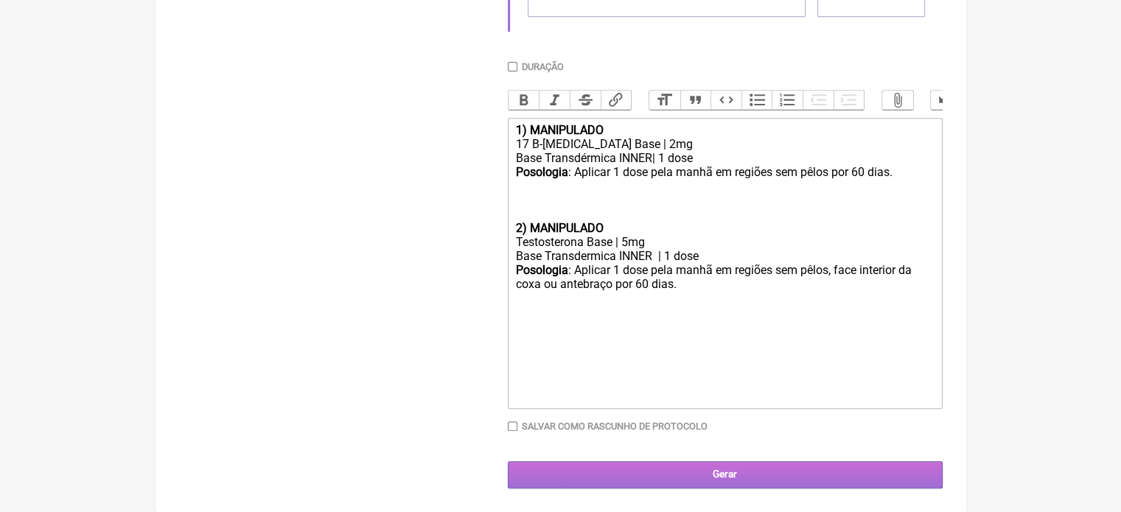
click at [631, 462] on input "Gerar" at bounding box center [725, 474] width 435 height 27
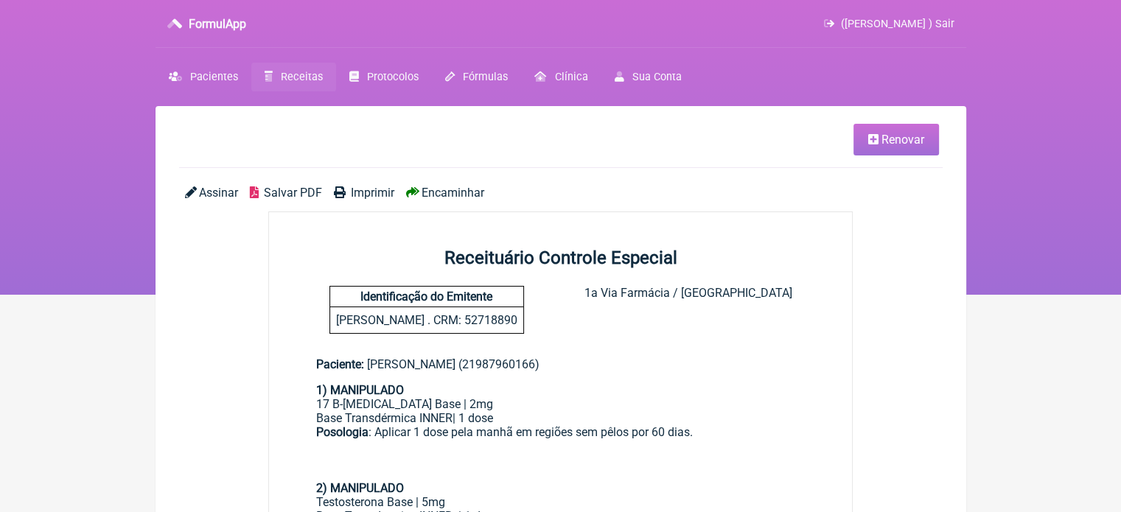
click at [376, 193] on span "Imprimir" at bounding box center [372, 193] width 43 height 14
click at [929, 132] on link "Renovar" at bounding box center [897, 140] width 86 height 32
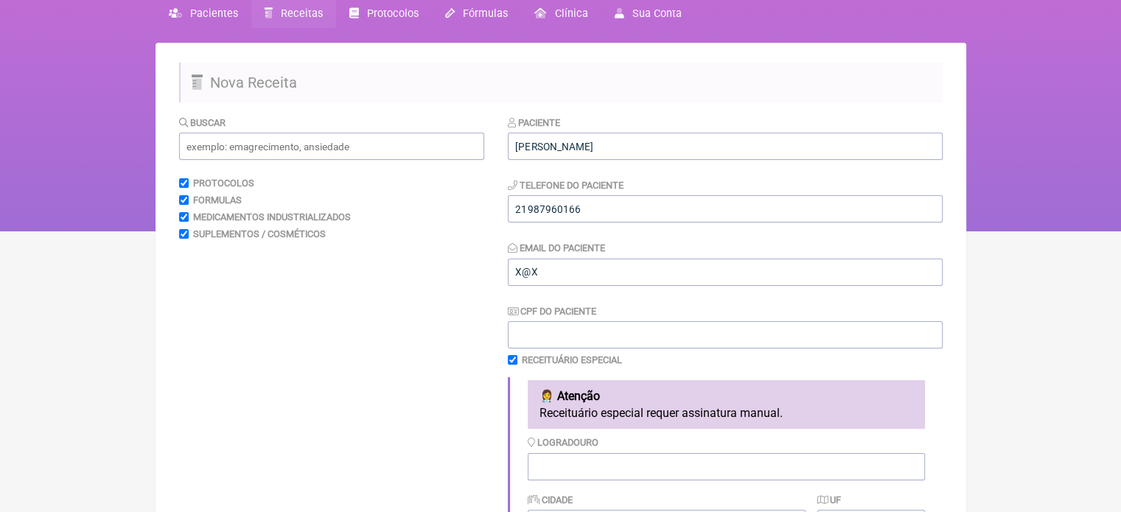
scroll to position [442, 0]
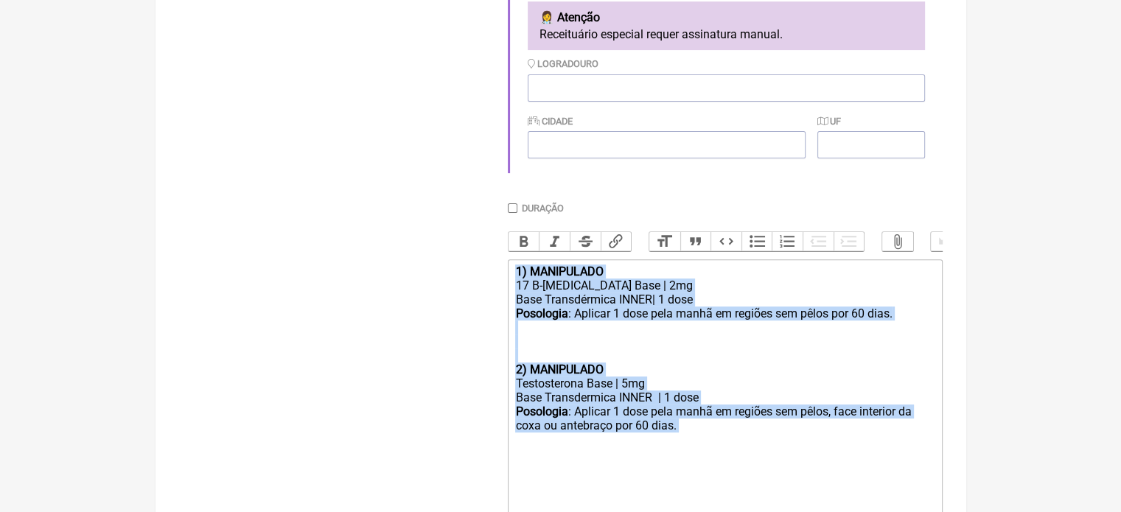
drag, startPoint x: 734, startPoint y: 456, endPoint x: 487, endPoint y: 282, distance: 302.1
click at [487, 282] on form "Buscar Protocolos Formulas Medicamentos Industrializados Suplementos / Cosmétic…" at bounding box center [561, 183] width 764 height 894
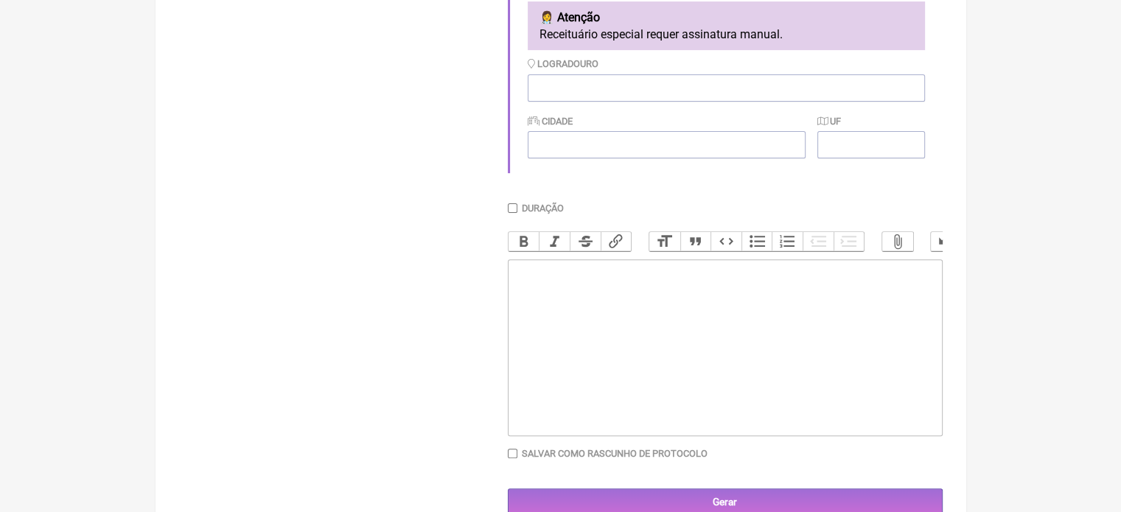
type trix-editor "<div><br><br><br><br></div><div><br><br></div><div><br><br></div>"
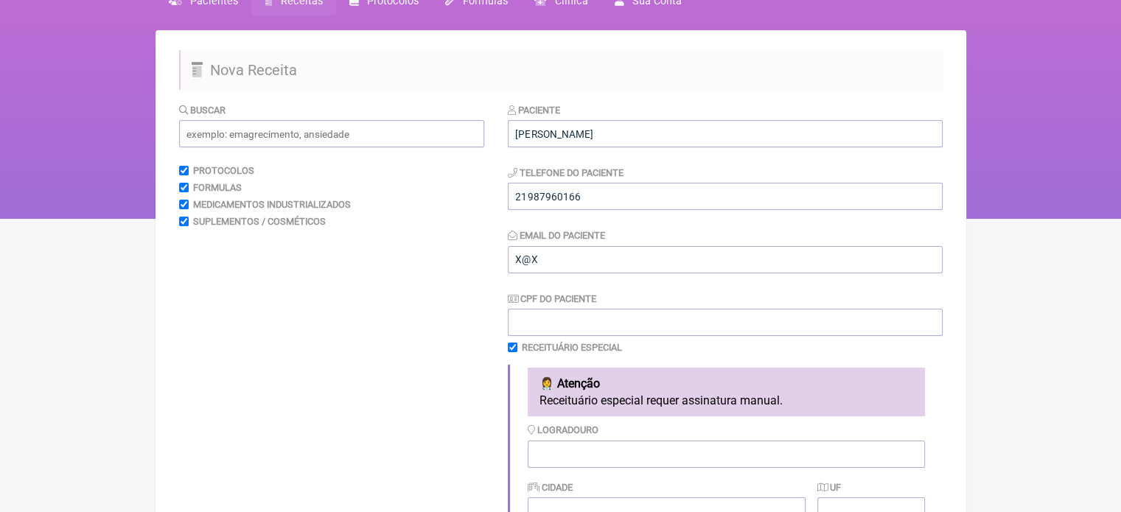
scroll to position [74, 0]
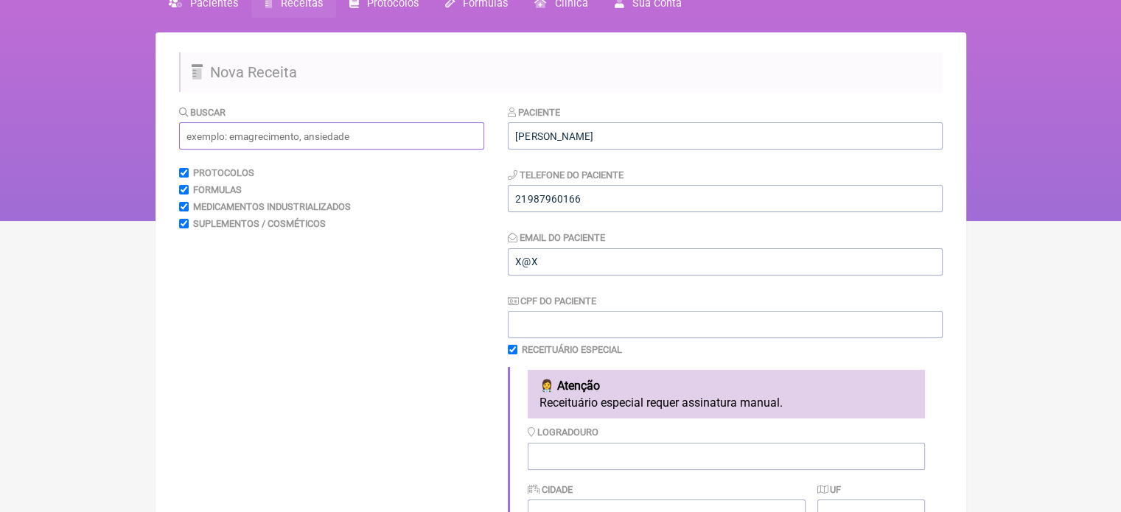
click at [248, 144] on input "text" at bounding box center [331, 135] width 305 height 27
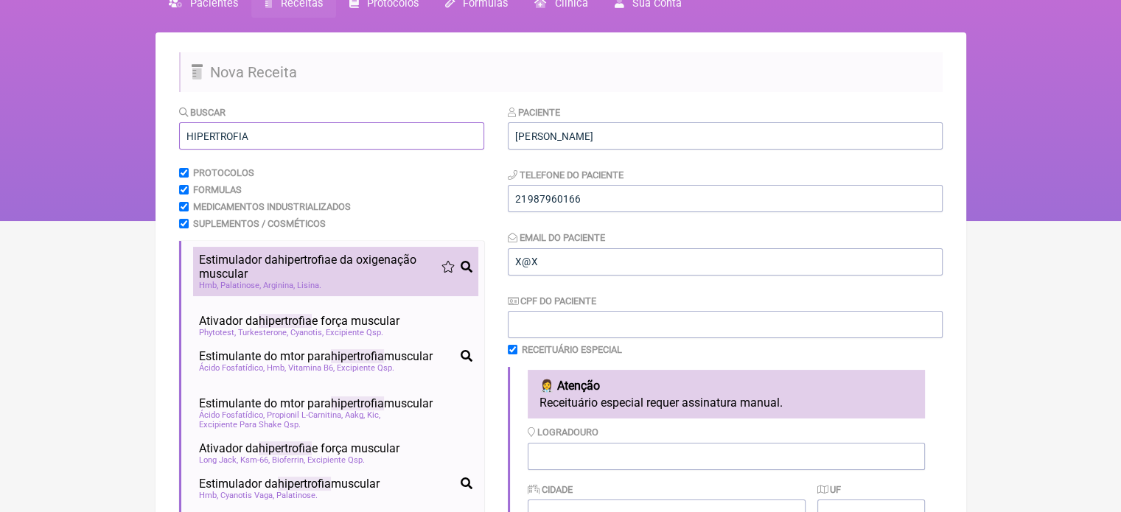
type input "HIPERTROFIA"
click at [298, 265] on span "hipertrofia" at bounding box center [304, 260] width 53 height 14
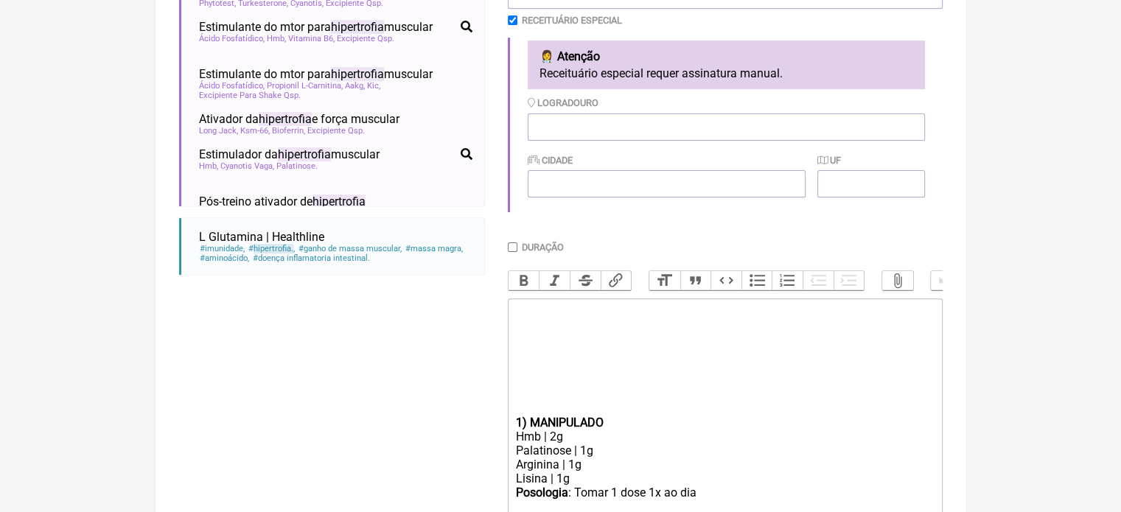
scroll to position [442, 0]
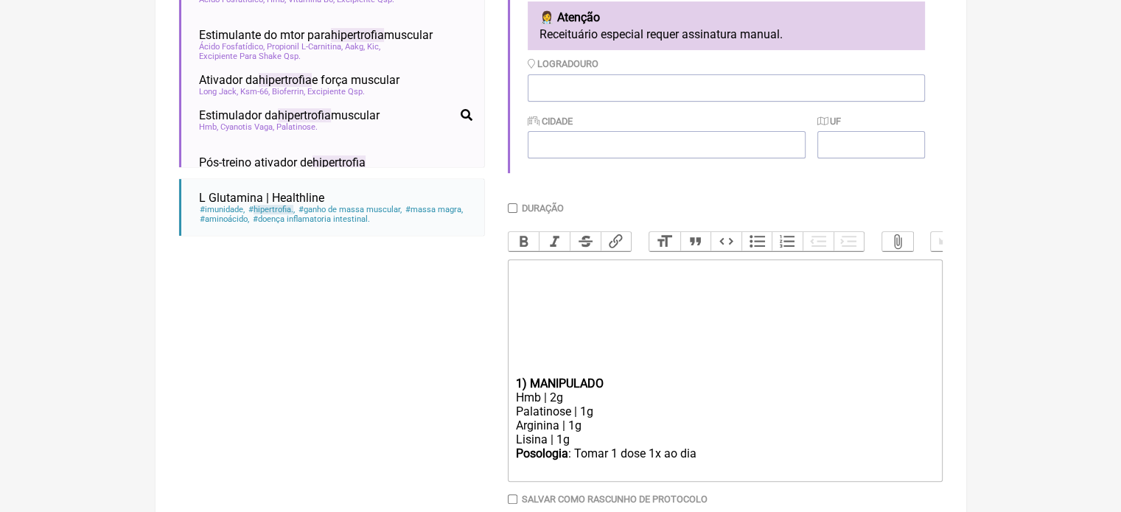
click at [513, 395] on trix-editor "1) MANIPULADO Hmb | 2g Palatinose | 1g Arginina | 1g Lisina | 1g Posologia : To…" at bounding box center [725, 370] width 435 height 223
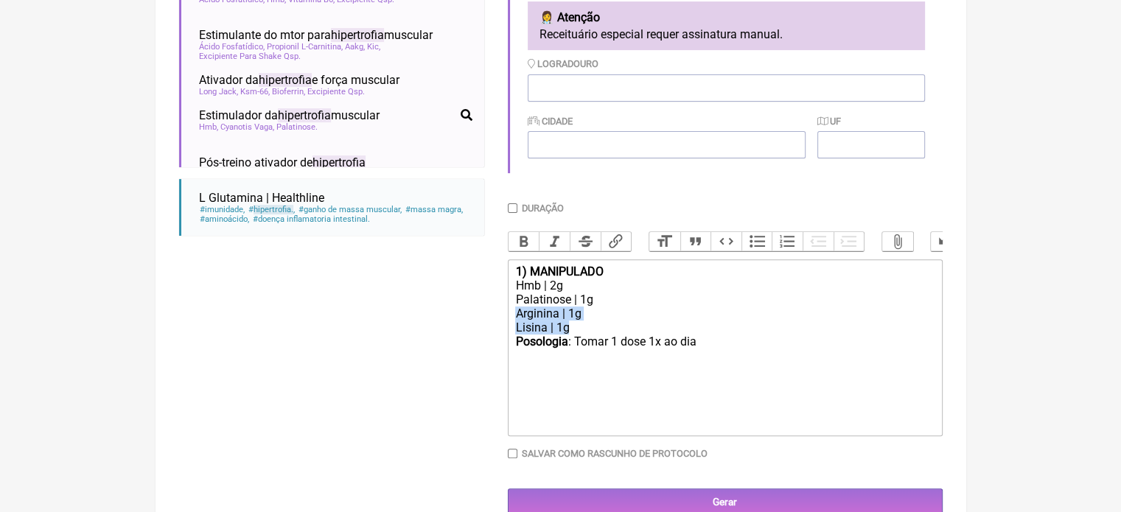
drag, startPoint x: 600, startPoint y: 345, endPoint x: 504, endPoint y: 330, distance: 97.7
click at [504, 330] on form "Buscar HIPERTROFIA Protocolos Formulas Medicamentos Industrializados Suplemento…" at bounding box center [561, 126] width 764 height 780
drag, startPoint x: 585, startPoint y: 343, endPoint x: 568, endPoint y: 341, distance: 16.3
click at [568, 335] on div "BETA ALANINA 2G CAFEINA 200" at bounding box center [724, 321] width 419 height 28
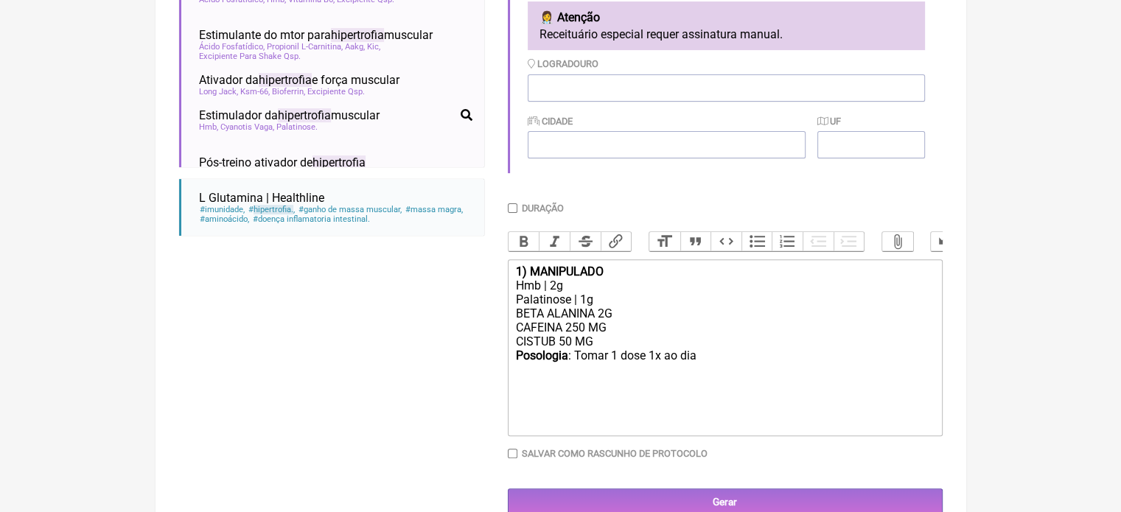
click at [707, 374] on div "Posologia : Tomar 1 dose 1x ao dia ㅤ" at bounding box center [724, 363] width 419 height 29
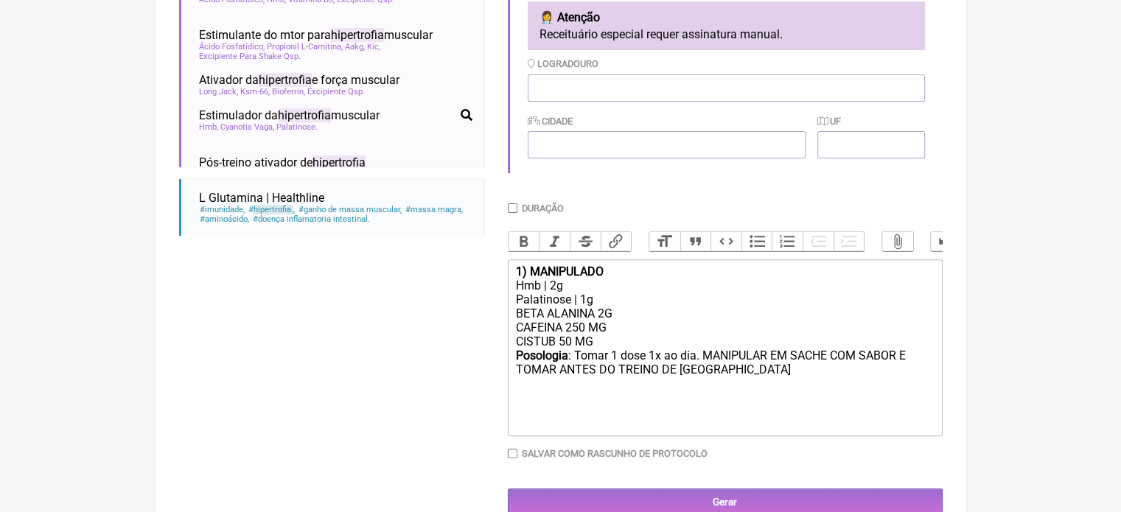
type trix-editor "<div><strong>1) MANIPULADO</strong></div><div>Hmb | 2g</div><div>Palatinose | 1…"
click at [509, 213] on input "Duração" at bounding box center [513, 208] width 10 height 10
checkbox input "true"
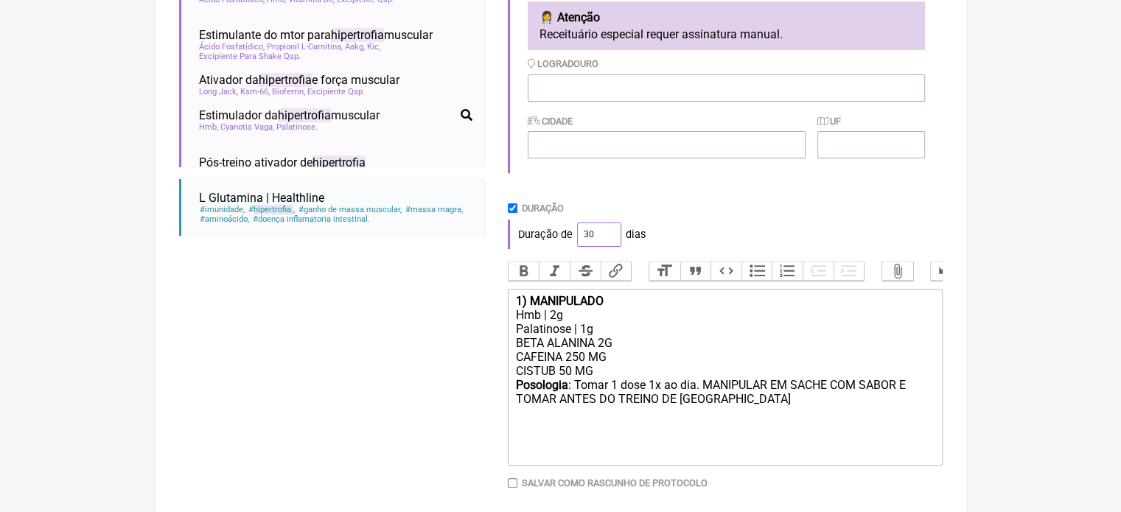
drag, startPoint x: 593, startPoint y: 235, endPoint x: 590, endPoint y: 191, distance: 44.3
click at [558, 238] on div "Duração de 30 dias" at bounding box center [725, 234] width 435 height 29
type input "60"
click at [752, 243] on div "Duração de 60 dias" at bounding box center [725, 234] width 435 height 29
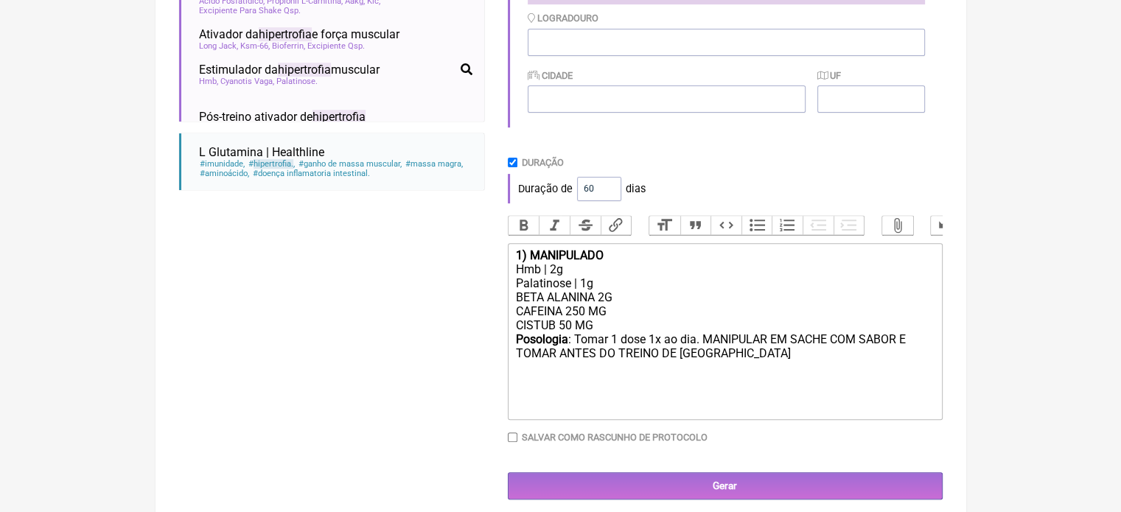
scroll to position [513, 0]
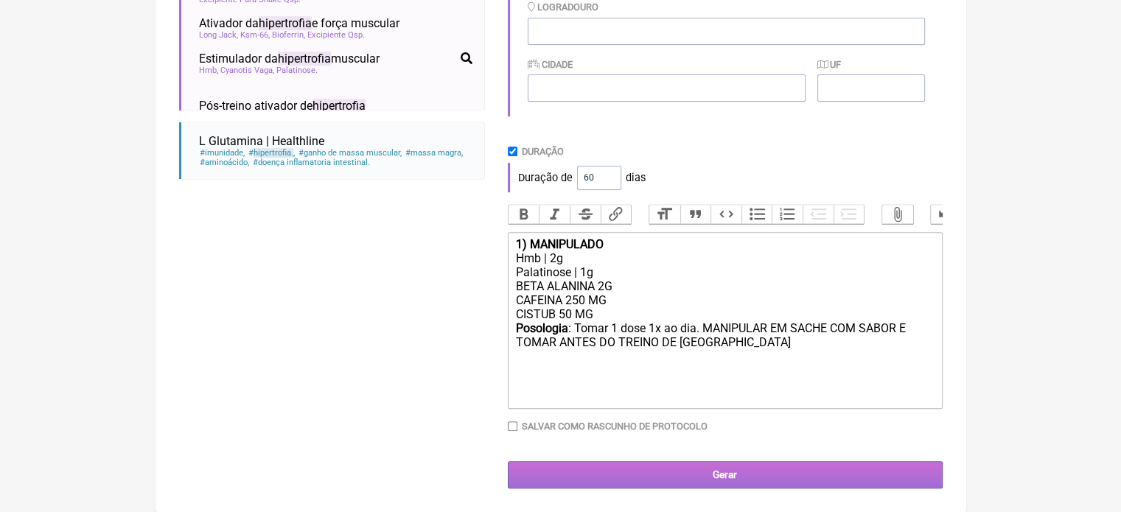
click at [742, 478] on input "Gerar" at bounding box center [725, 474] width 435 height 27
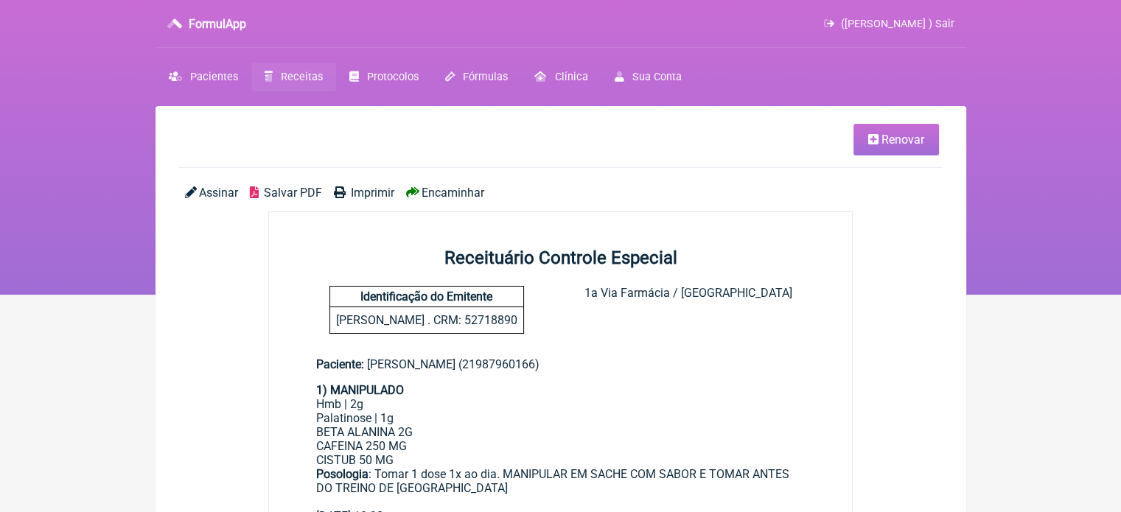
click at [372, 192] on span "Imprimir" at bounding box center [372, 193] width 43 height 14
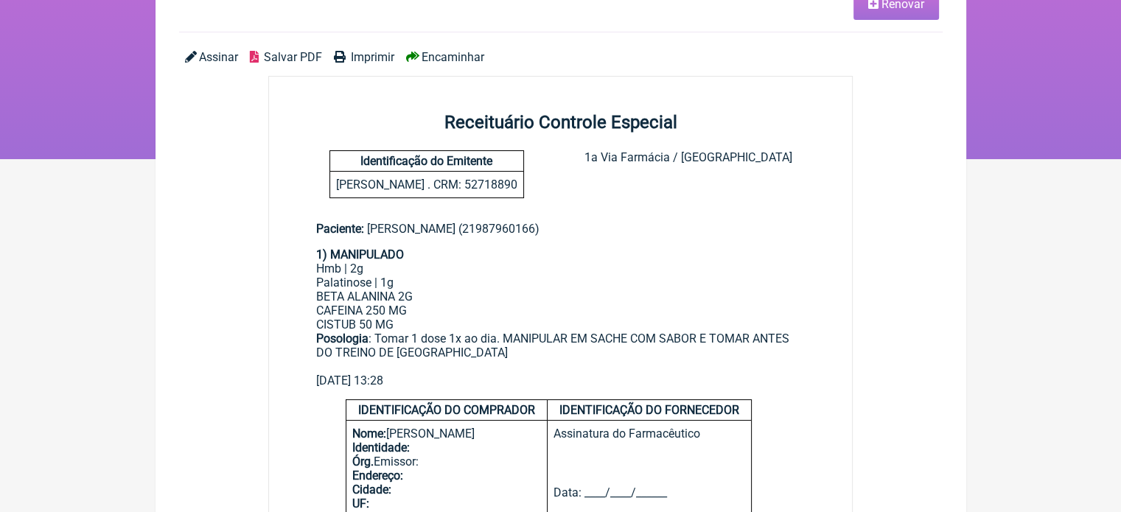
scroll to position [147, 0]
